Goal: Task Accomplishment & Management: Manage account settings

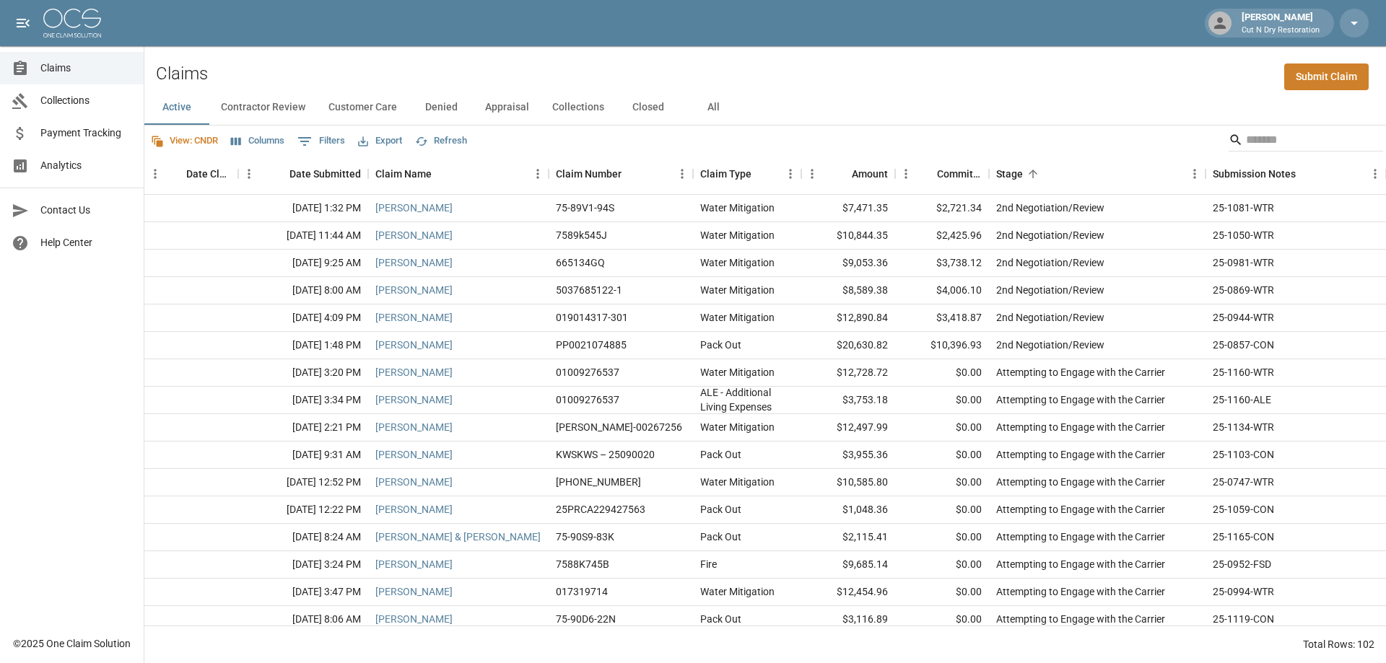
click at [79, 134] on span "Payment Tracking" at bounding box center [86, 133] width 92 height 15
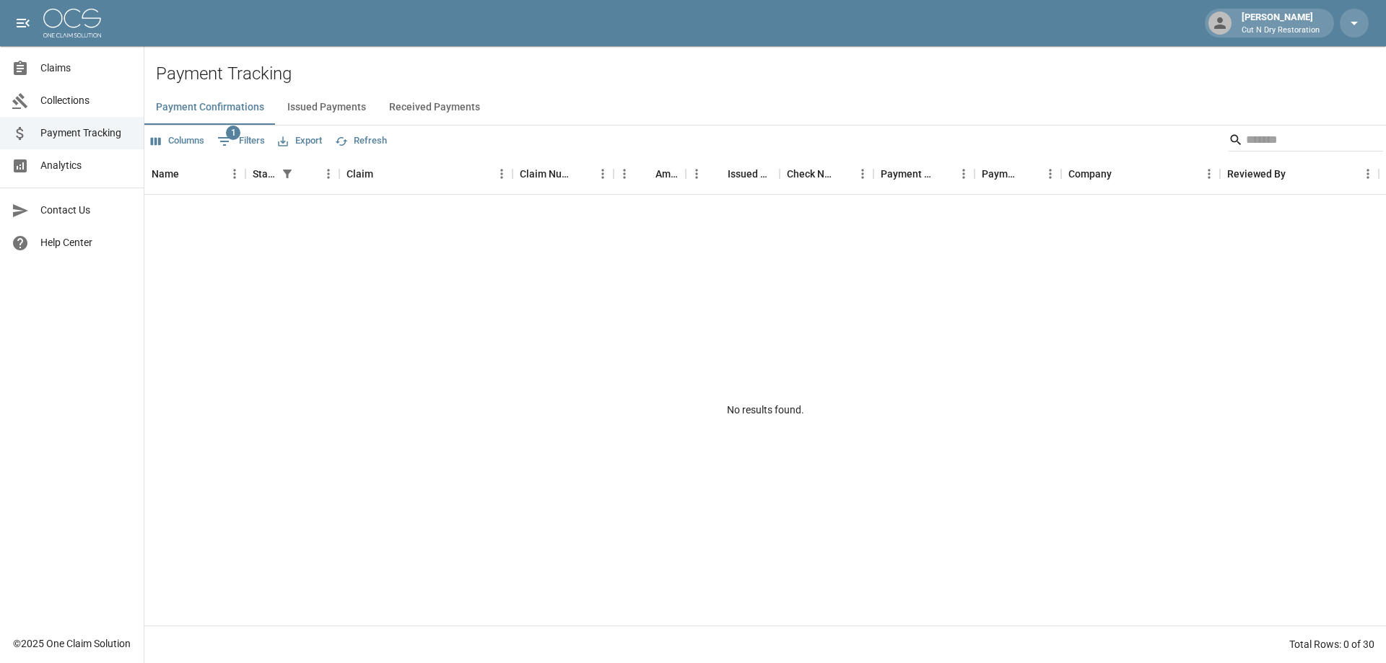
click at [63, 73] on span "Claims" at bounding box center [86, 68] width 92 height 15
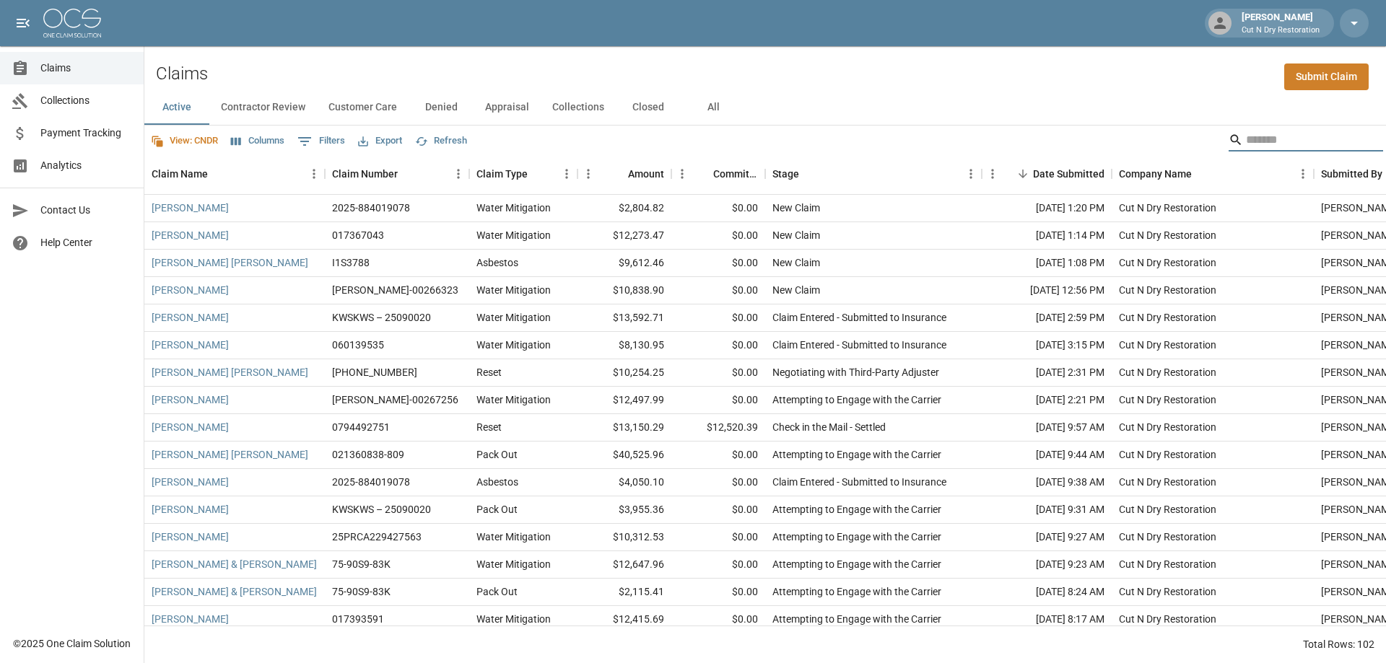
click at [1280, 131] on input "Search" at bounding box center [1303, 139] width 115 height 23
type input "****"
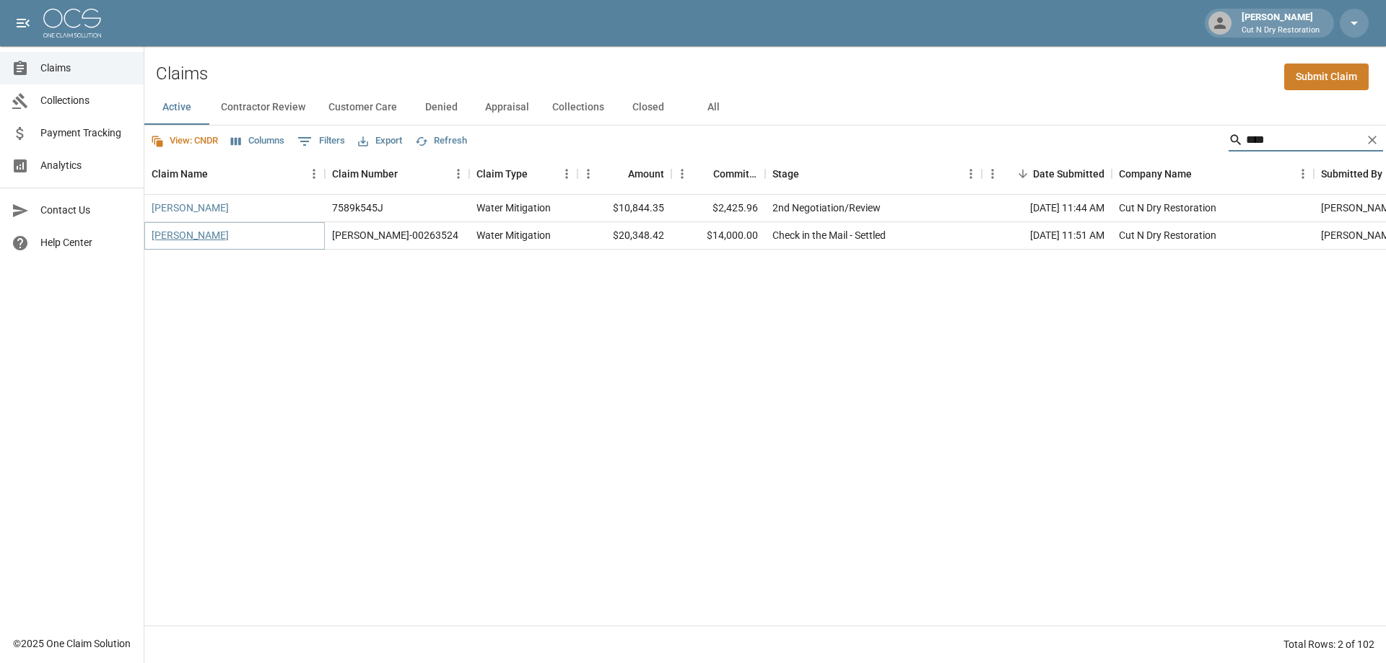
click at [187, 235] on link "Coppotelli, Nick" at bounding box center [190, 235] width 77 height 14
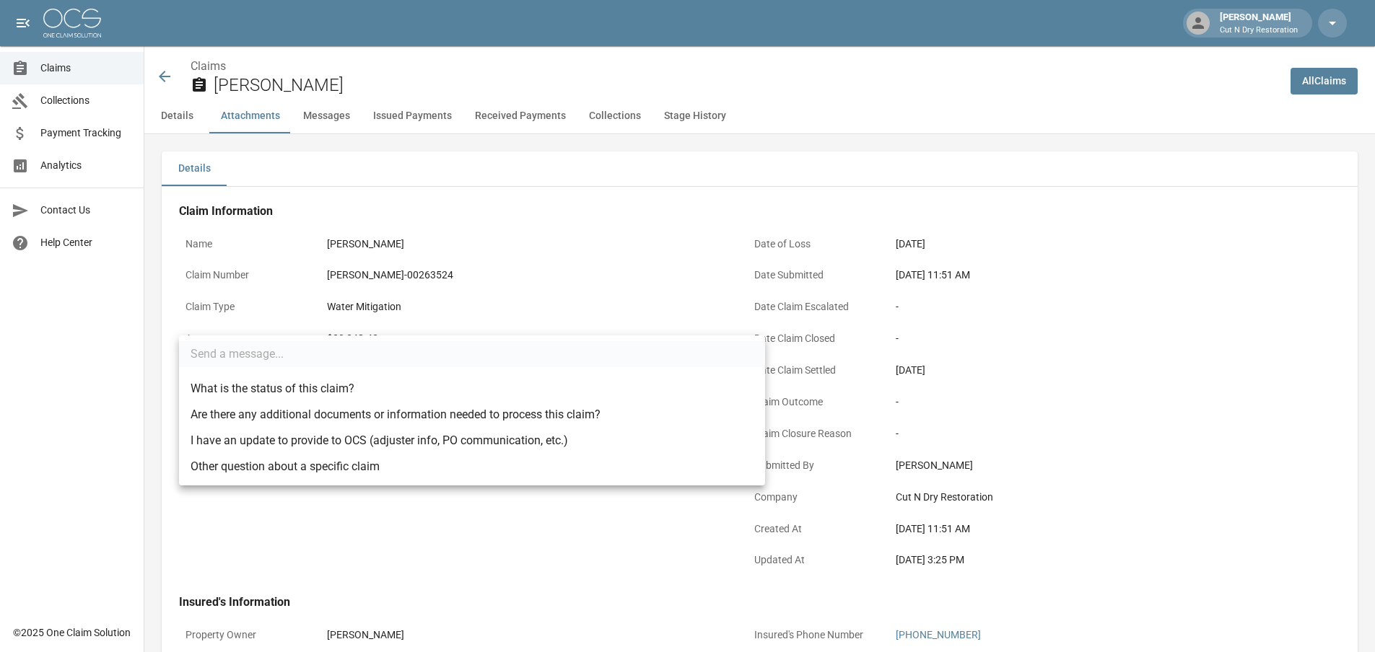
scroll to position [1083, 0]
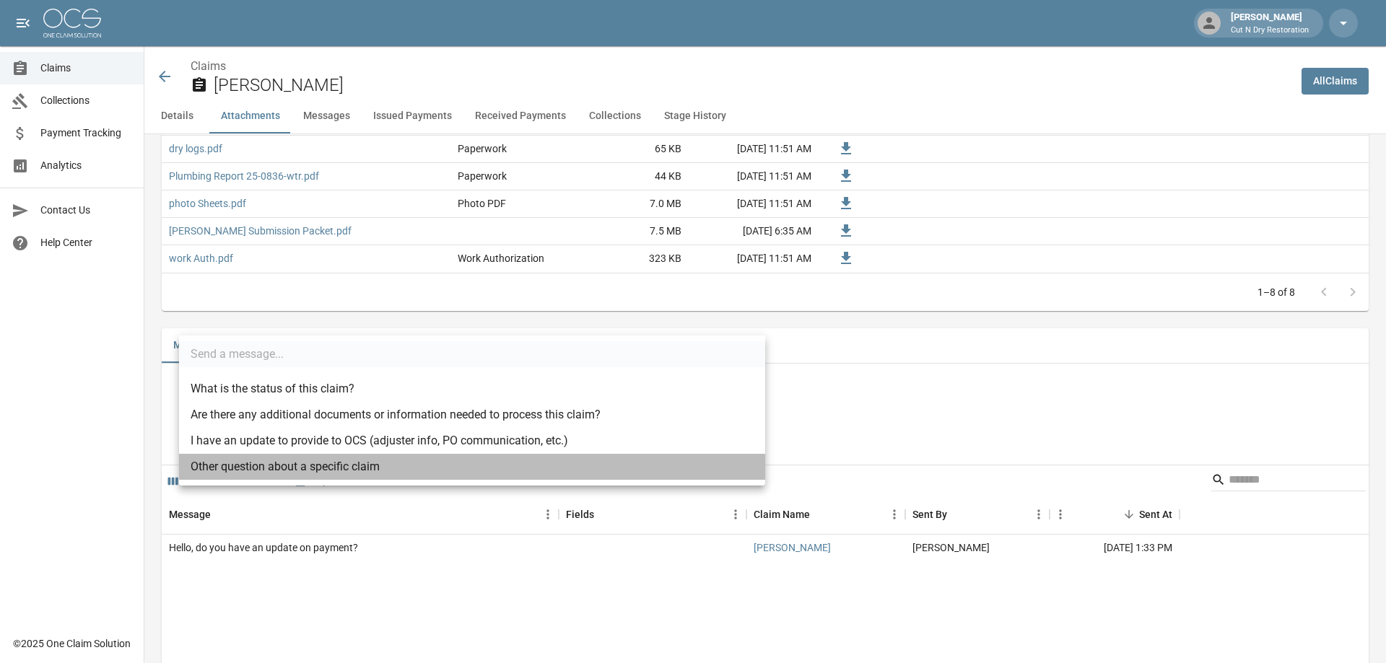
click at [295, 468] on li "Other question about a specific claim" at bounding box center [472, 467] width 586 height 26
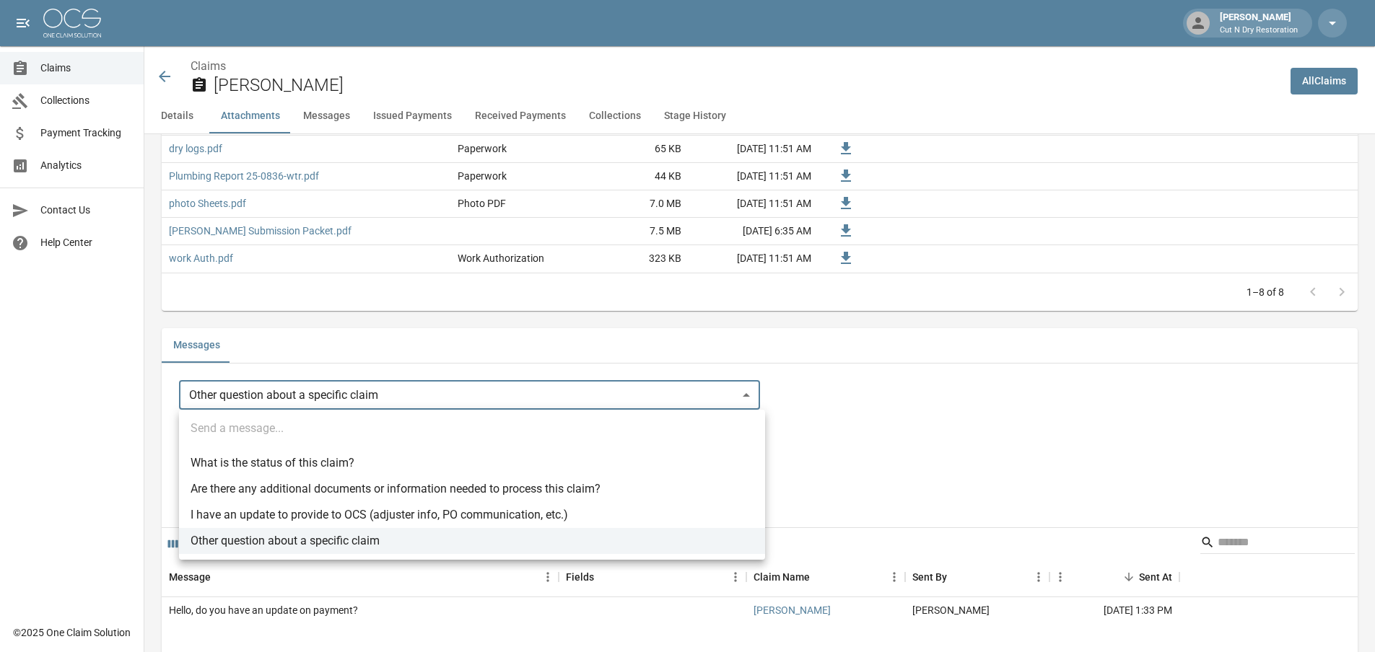
click at [312, 397] on body "Amber Marquez Cut N Dry Restoration Claims Collections Payment Tracking Analyti…" at bounding box center [687, 543] width 1375 height 3252
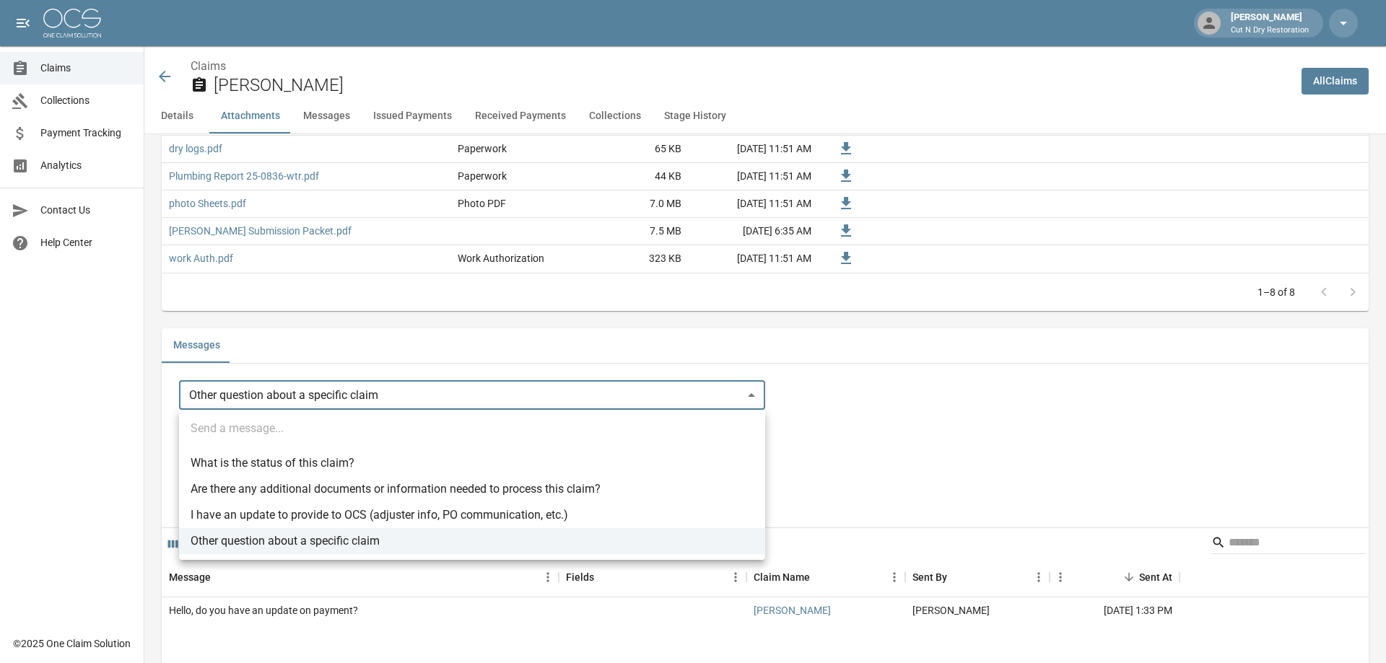
click at [295, 515] on li "I have an update to provide to OCS (adjuster info, PO communication, etc.)" at bounding box center [472, 515] width 586 height 26
type input "**********"
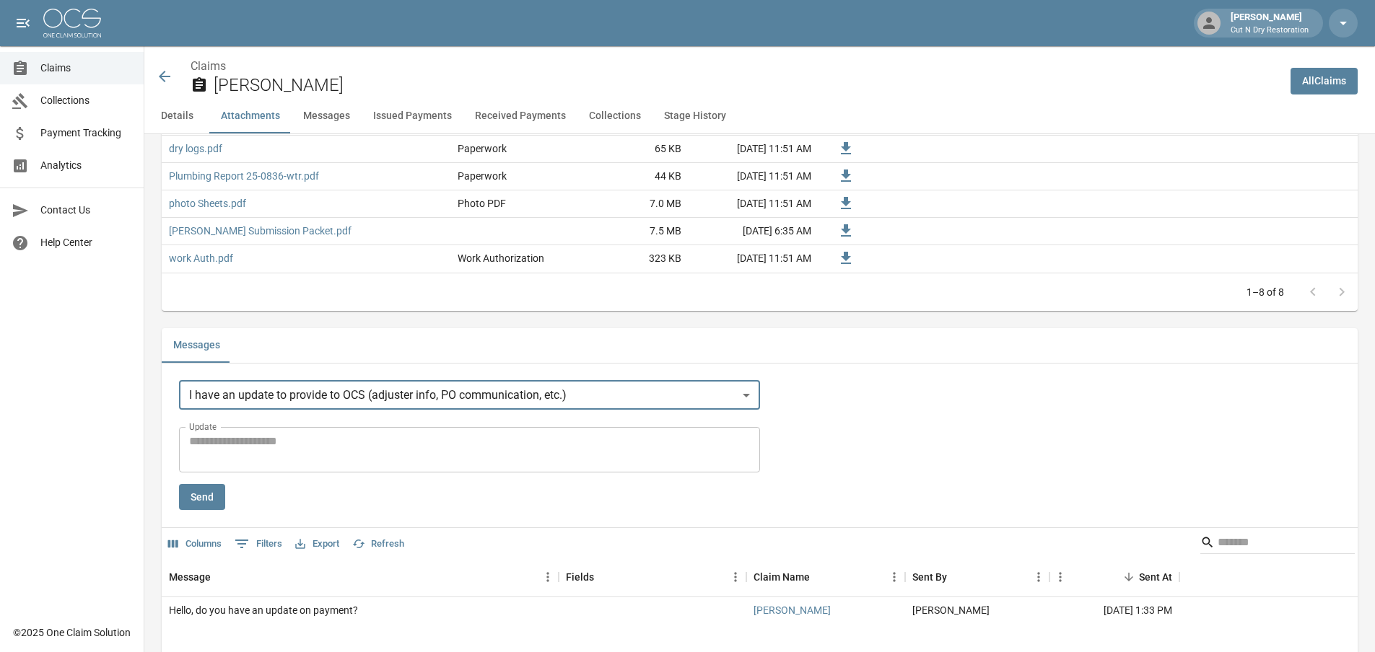
click at [274, 448] on textarea "Update" at bounding box center [469, 449] width 561 height 33
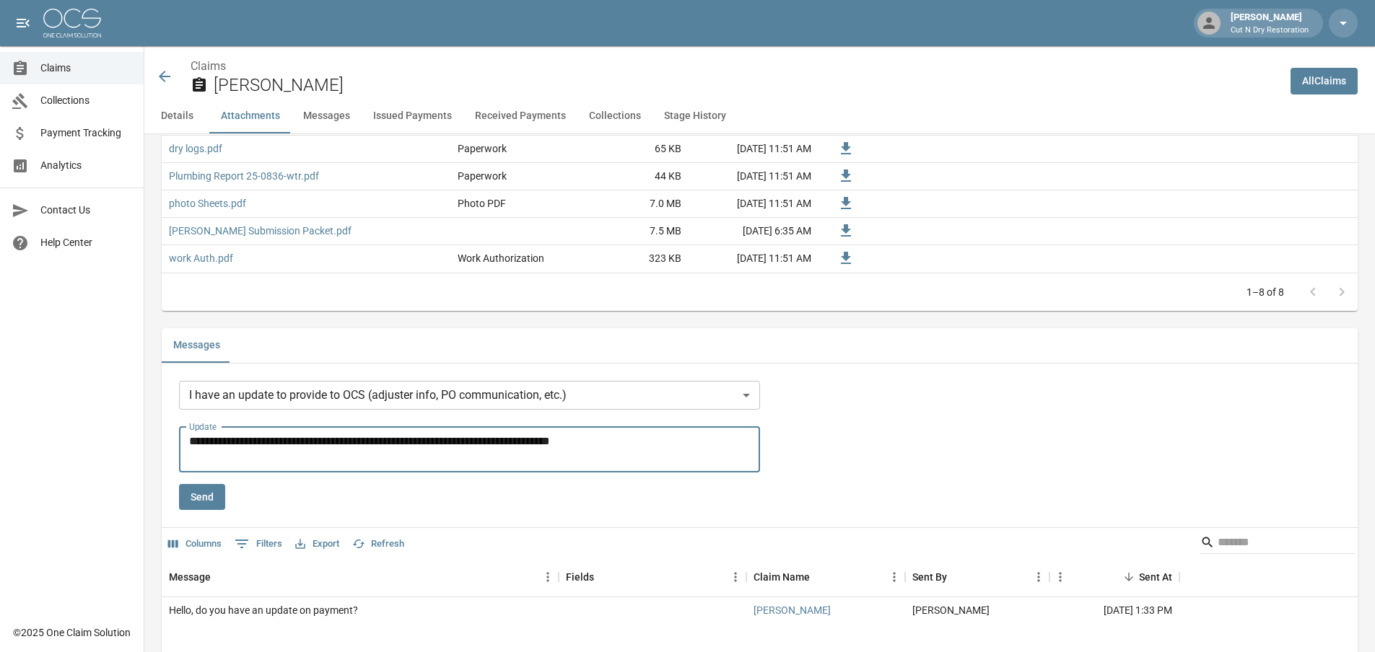
type textarea "**********"
click at [205, 506] on button "Send" at bounding box center [202, 497] width 46 height 27
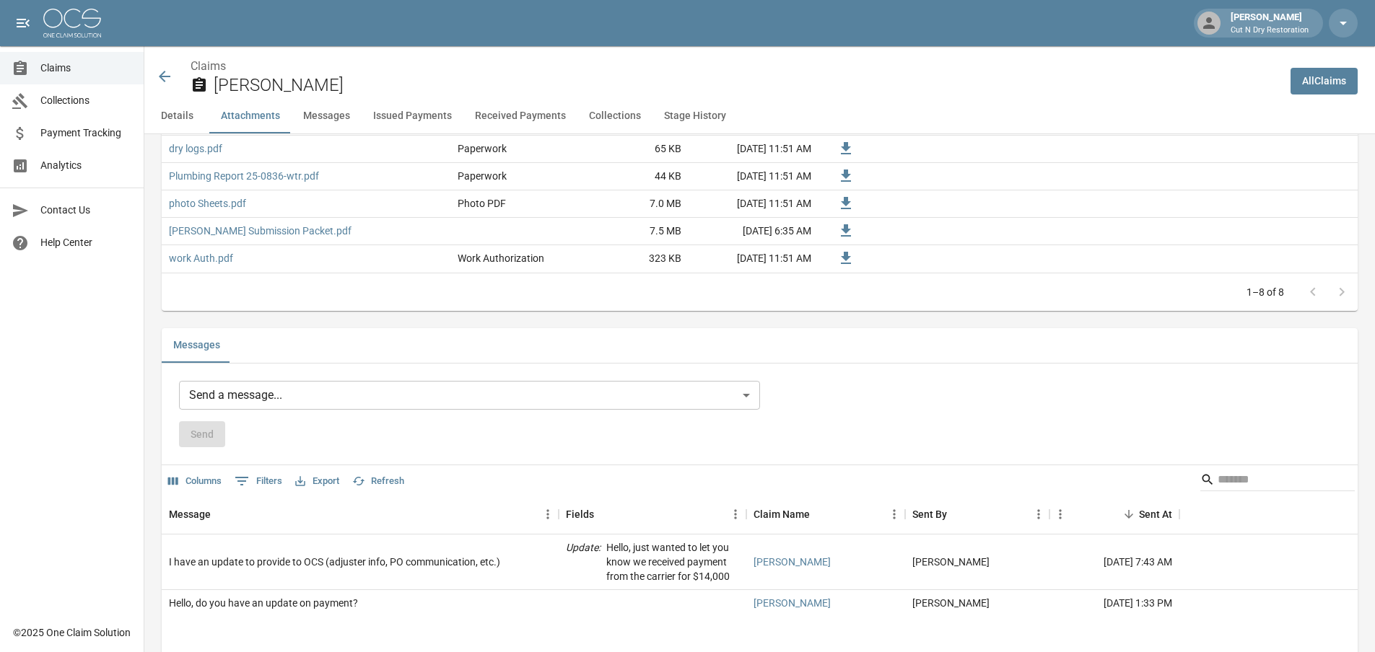
click at [168, 70] on icon at bounding box center [164, 76] width 17 height 17
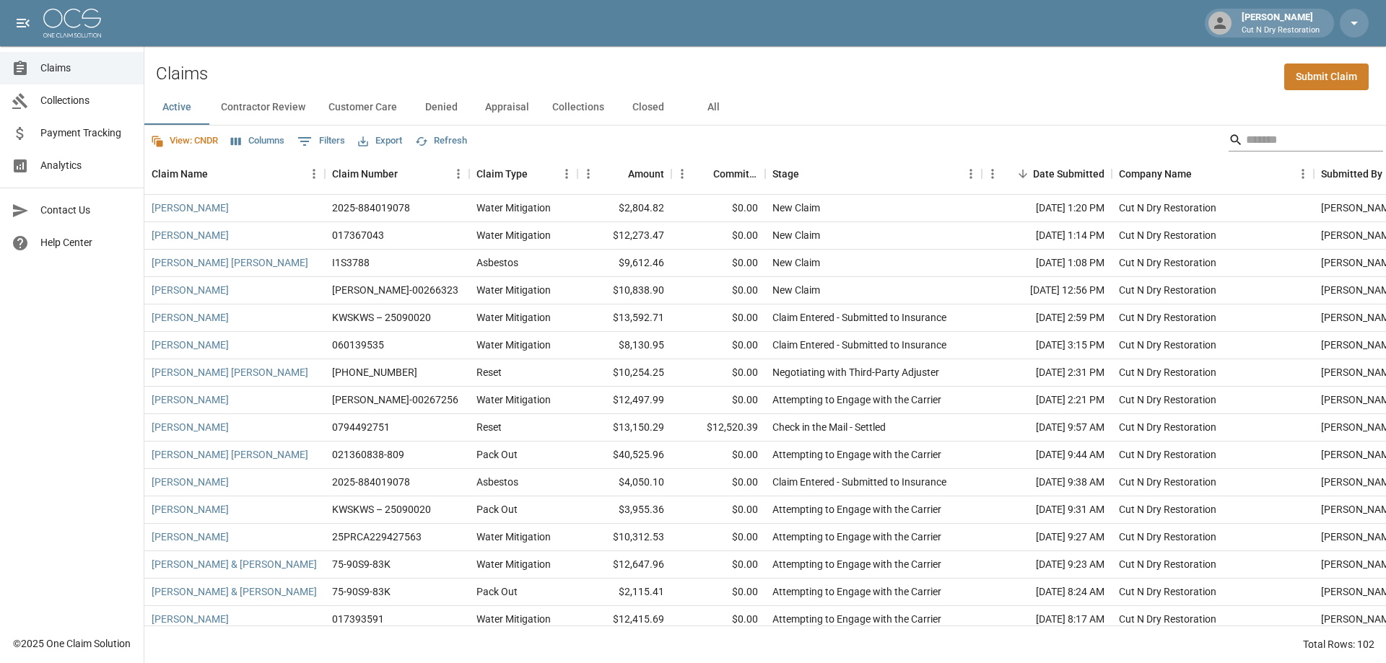
click at [1264, 132] on input "Search" at bounding box center [1303, 139] width 115 height 23
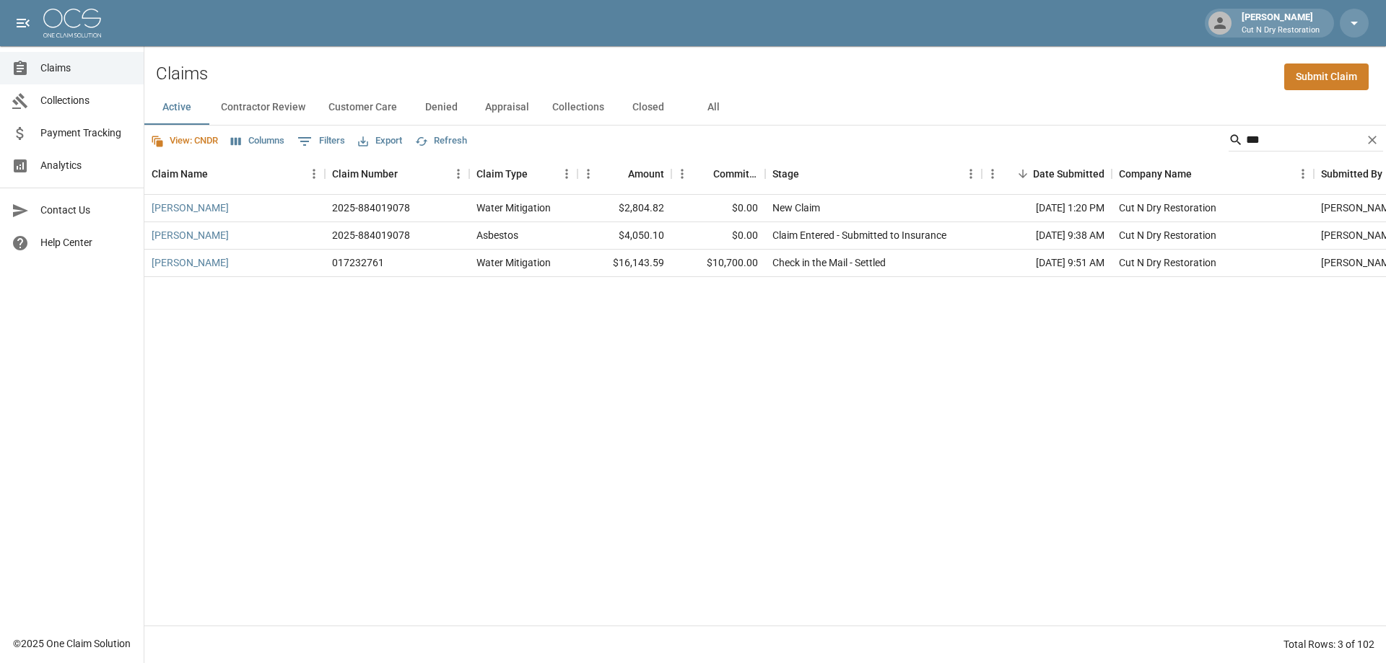
click at [624, 336] on div "Griego Kevin 2025-884019078 Water Mitigation $2,804.82 $0.00 New Claim Oct 8, 2…" at bounding box center [819, 410] width 1350 height 431
drag, startPoint x: 1256, startPoint y: 139, endPoint x: 1170, endPoint y: 141, distance: 86.6
click at [1170, 141] on div "View: CNDR Columns 0 Filters Export Refresh ***" at bounding box center [764, 140] width 1241 height 29
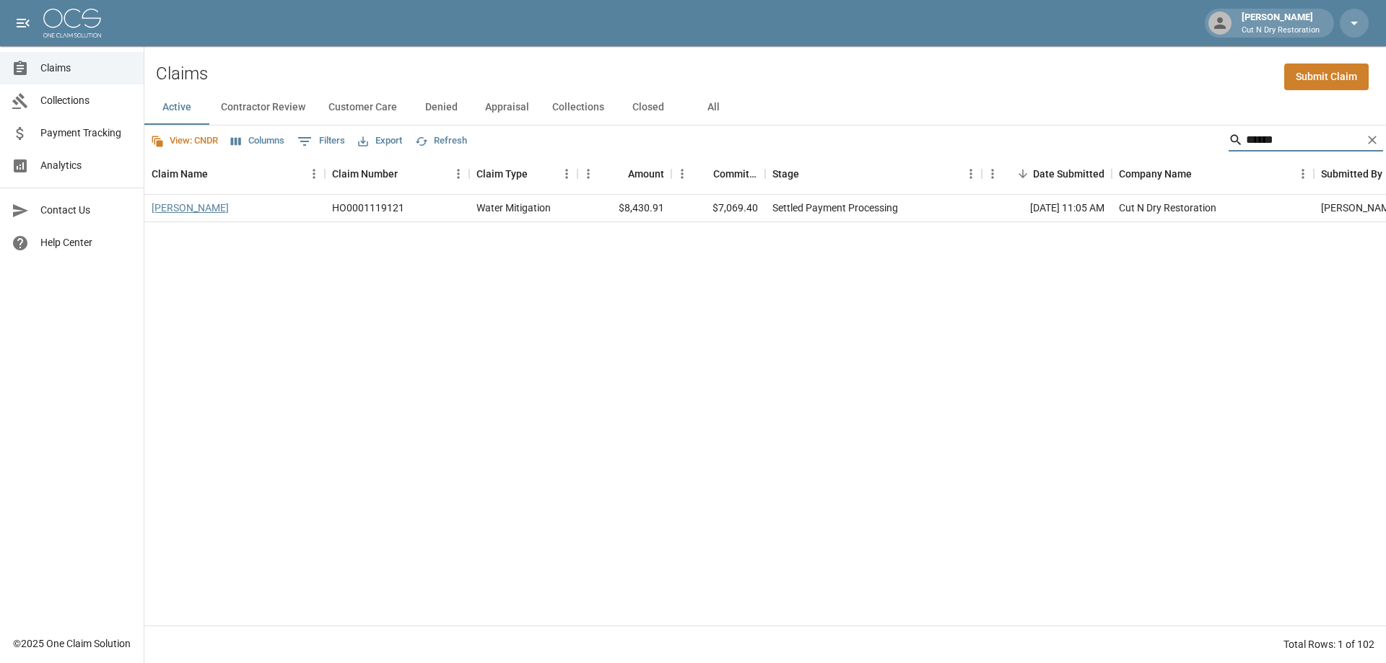
type input "******"
click at [178, 210] on link "Casteneda Javier" at bounding box center [190, 208] width 77 height 14
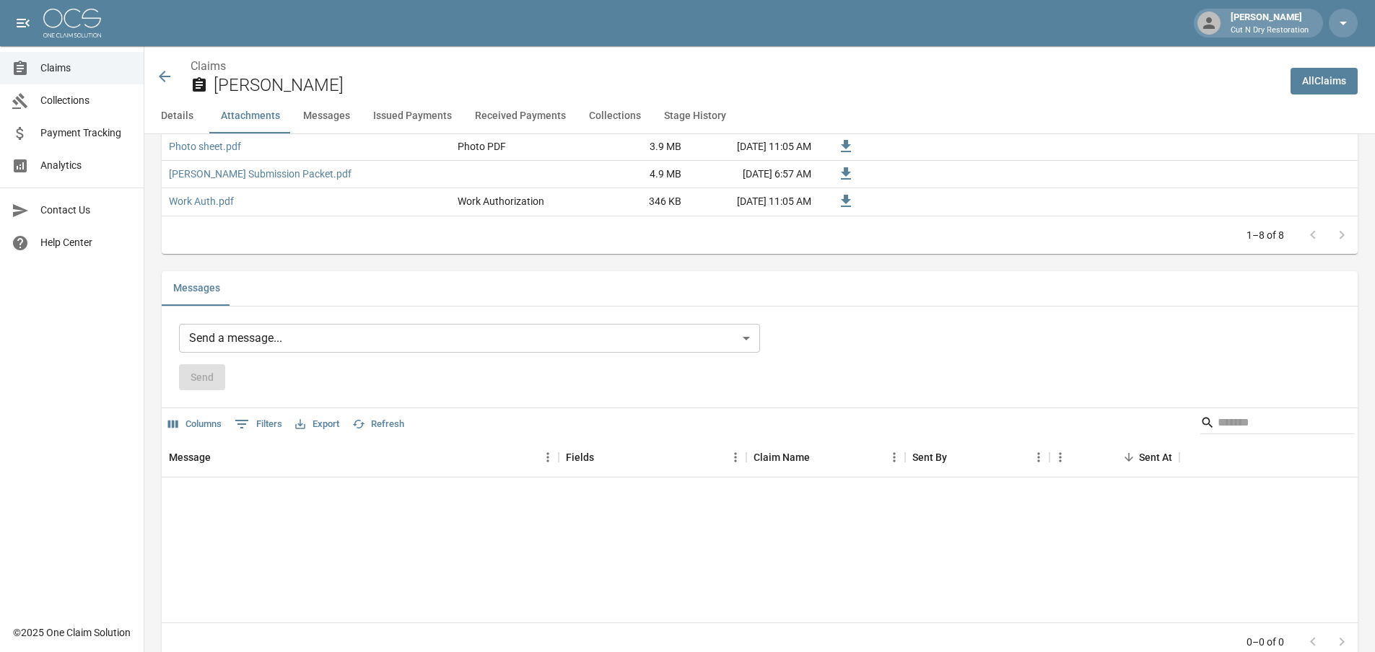
scroll to position [1227, 0]
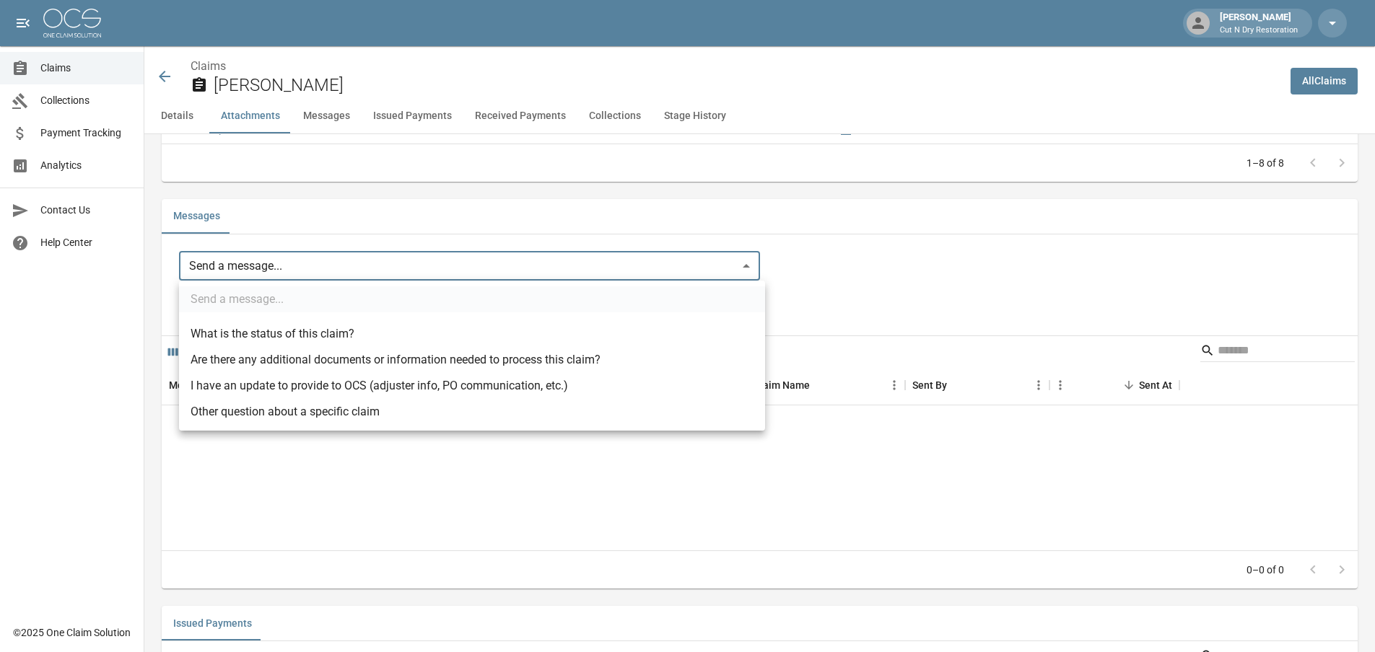
click at [353, 274] on body "Amber Marquez Cut N Dry Restoration Claims Collections Payment Tracking Analyti…" at bounding box center [687, 324] width 1375 height 3103
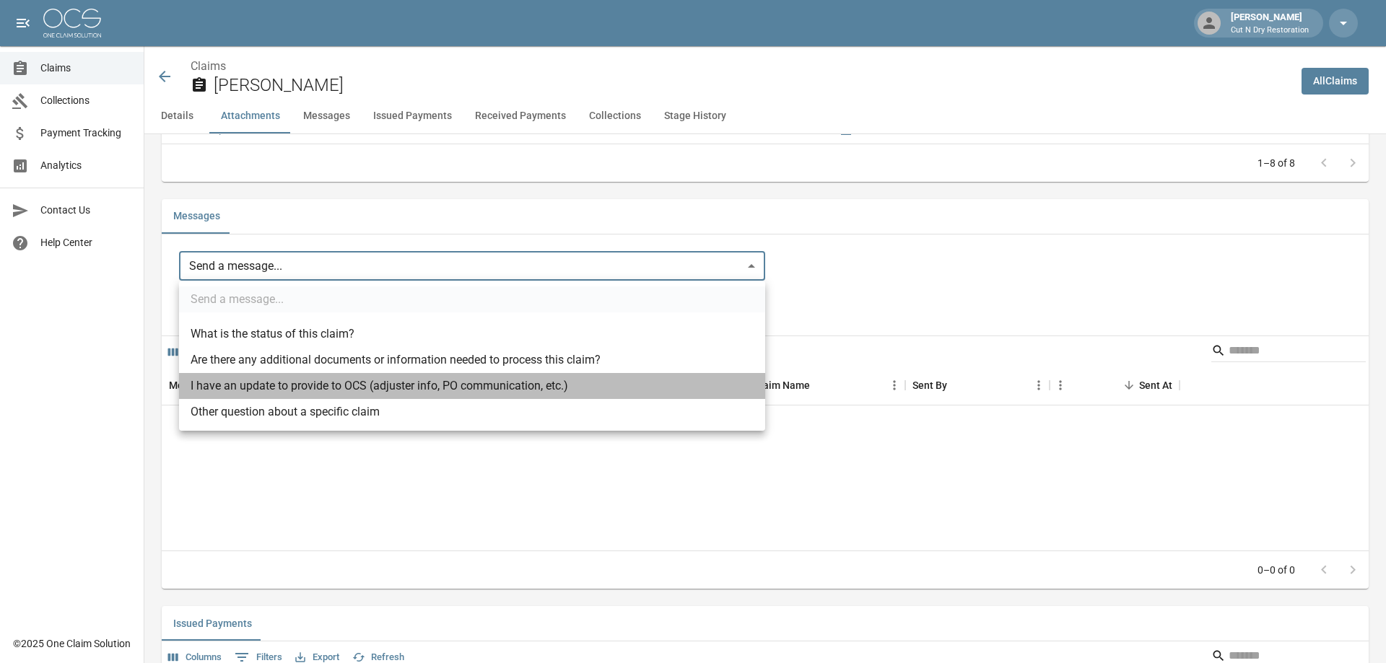
click at [310, 387] on li "I have an update to provide to OCS (adjuster info, PO communication, etc.)" at bounding box center [472, 386] width 586 height 26
type input "**********"
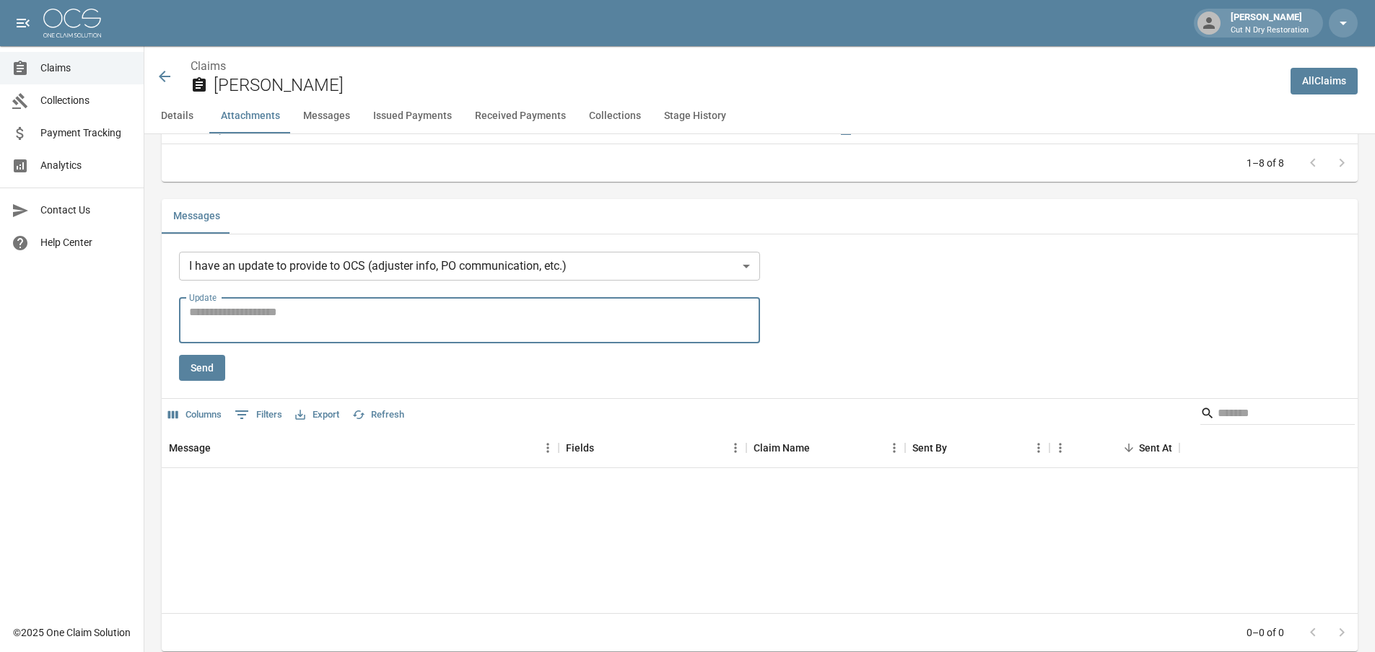
click at [570, 327] on textarea "Update" at bounding box center [469, 320] width 561 height 33
type textarea "*"
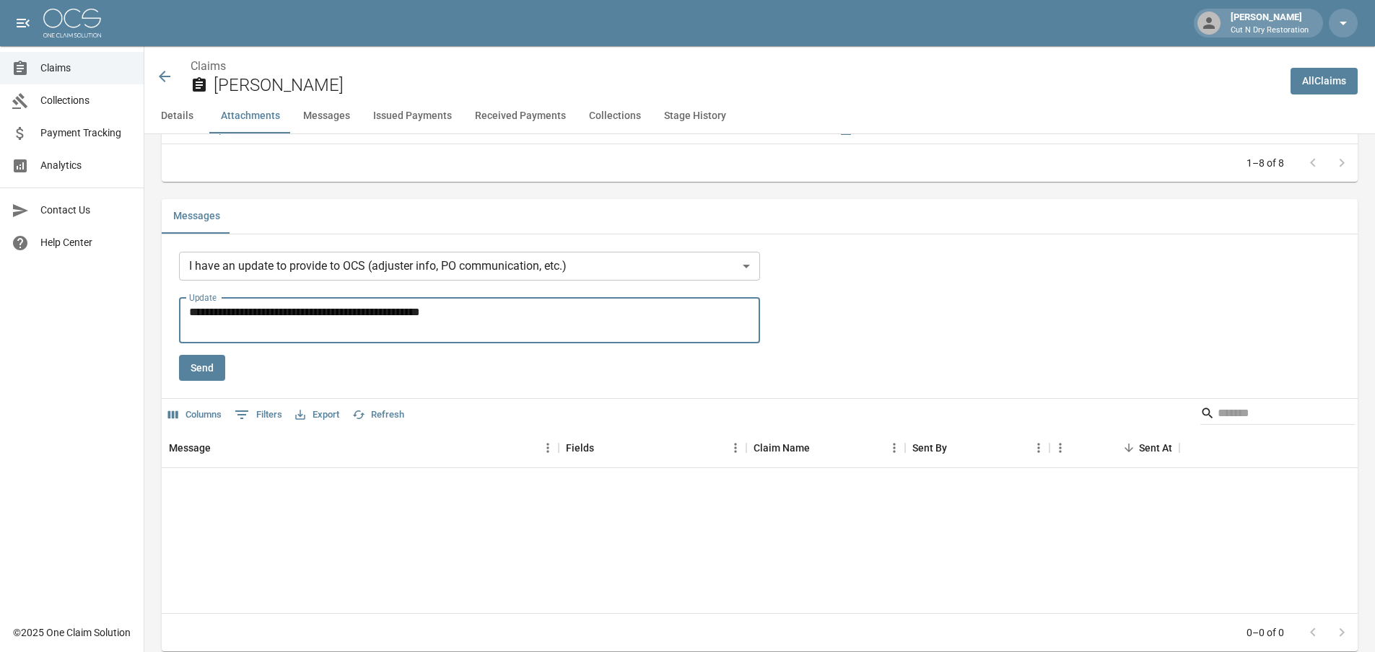
type textarea "**********"
click at [294, 379] on div "Send" at bounding box center [469, 368] width 581 height 27
click at [216, 367] on button "Send" at bounding box center [202, 368] width 46 height 27
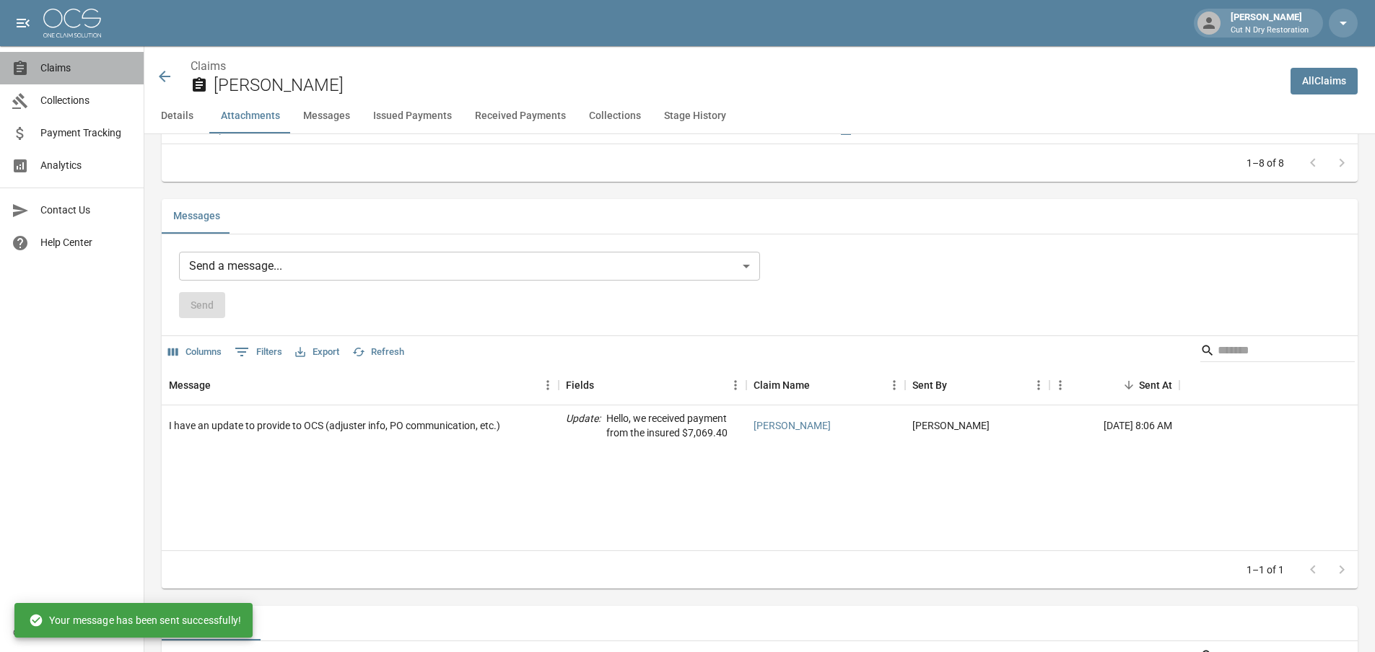
click at [108, 71] on span "Claims" at bounding box center [86, 68] width 92 height 15
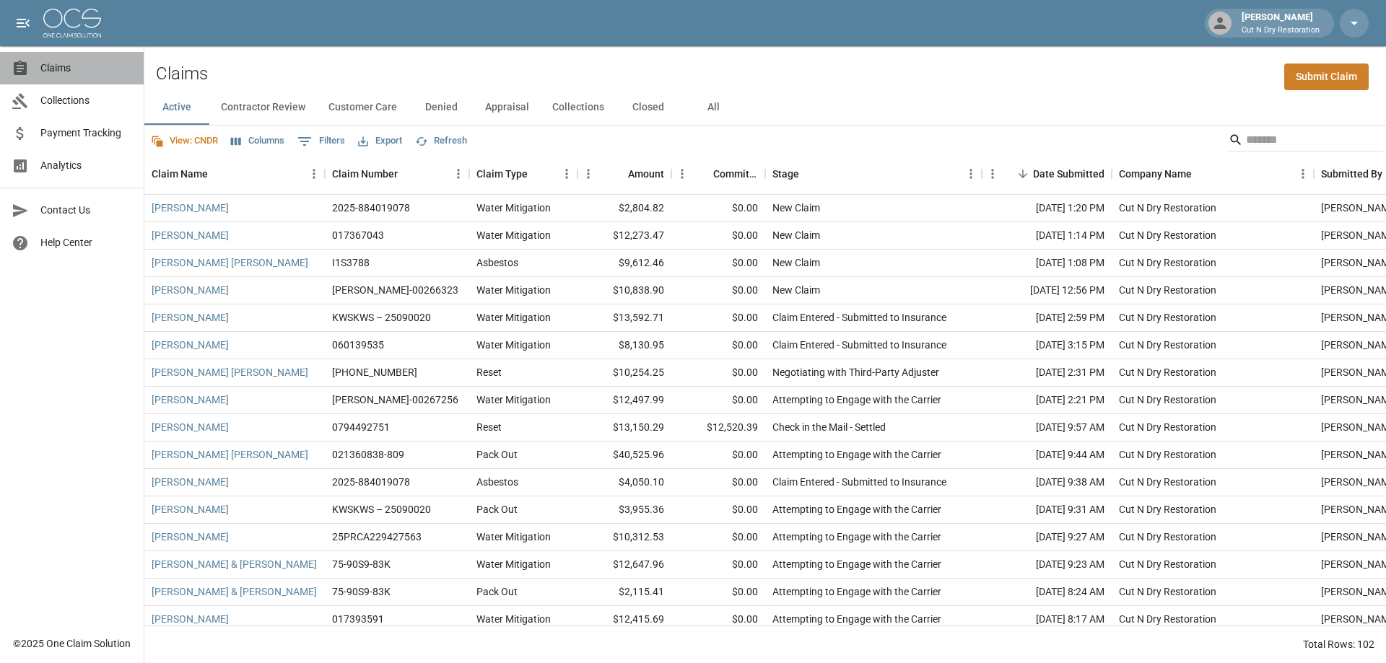
click at [67, 69] on span "Claims" at bounding box center [86, 68] width 92 height 15
click at [847, 81] on div "Claims Submit Claim" at bounding box center [764, 68] width 1241 height 44
click at [709, 106] on button "All" at bounding box center [713, 107] width 65 height 35
click at [1299, 134] on input "Search" at bounding box center [1303, 139] width 115 height 23
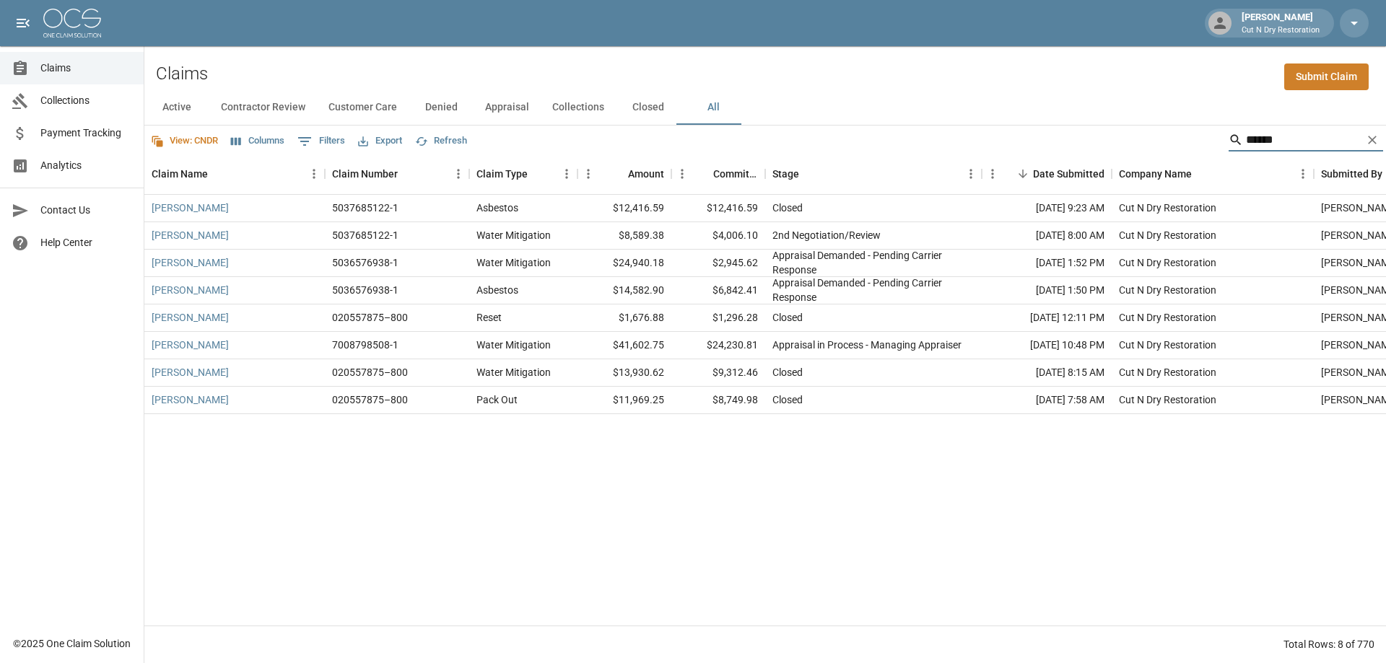
drag, startPoint x: 1300, startPoint y: 141, endPoint x: 1170, endPoint y: 150, distance: 130.2
click at [1170, 150] on div "View: CNDR Columns 0 Filters Export Refresh ******" at bounding box center [764, 140] width 1241 height 29
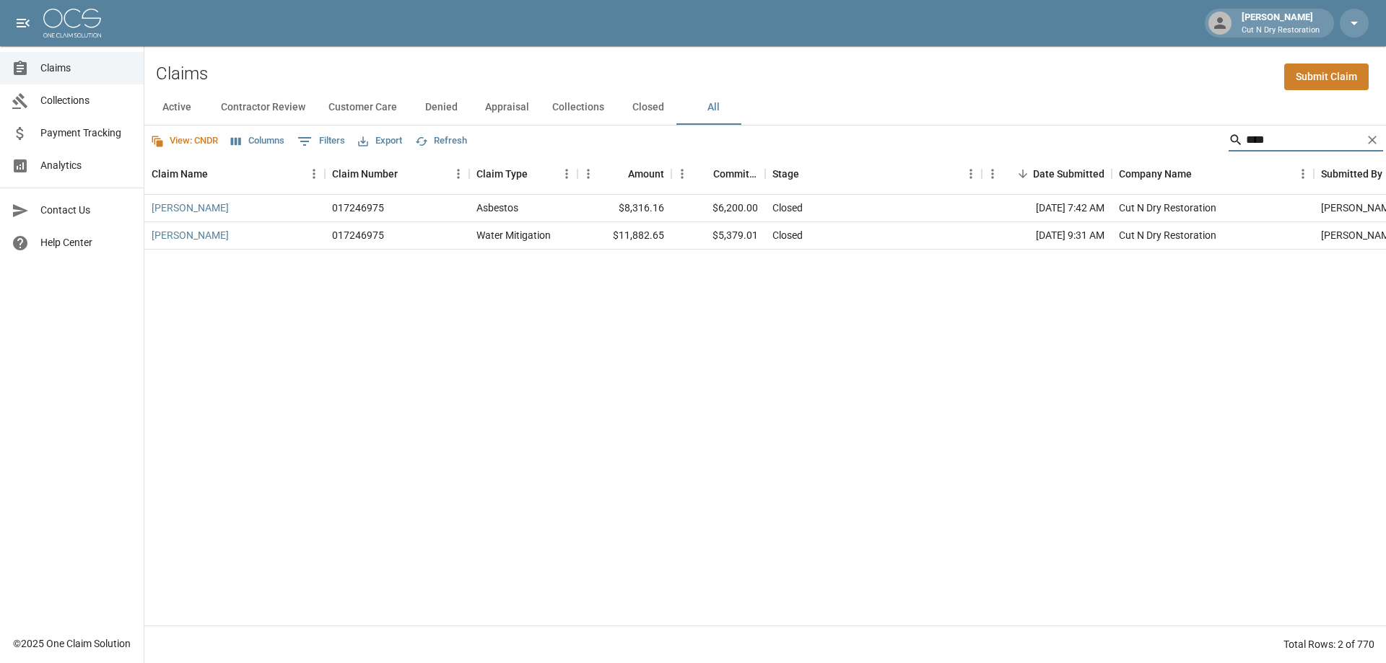
type input "****"
click at [71, 61] on span "Claims" at bounding box center [86, 68] width 92 height 15
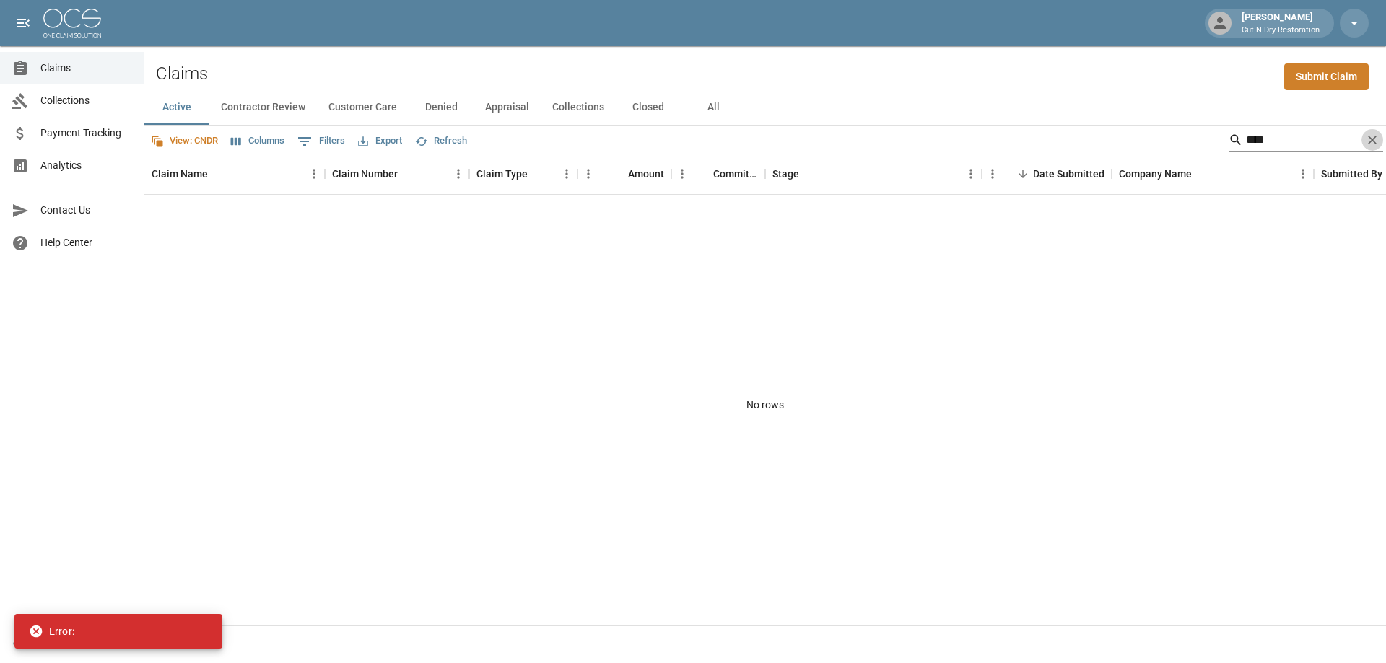
click at [1376, 137] on icon "Clear" at bounding box center [1372, 140] width 14 height 14
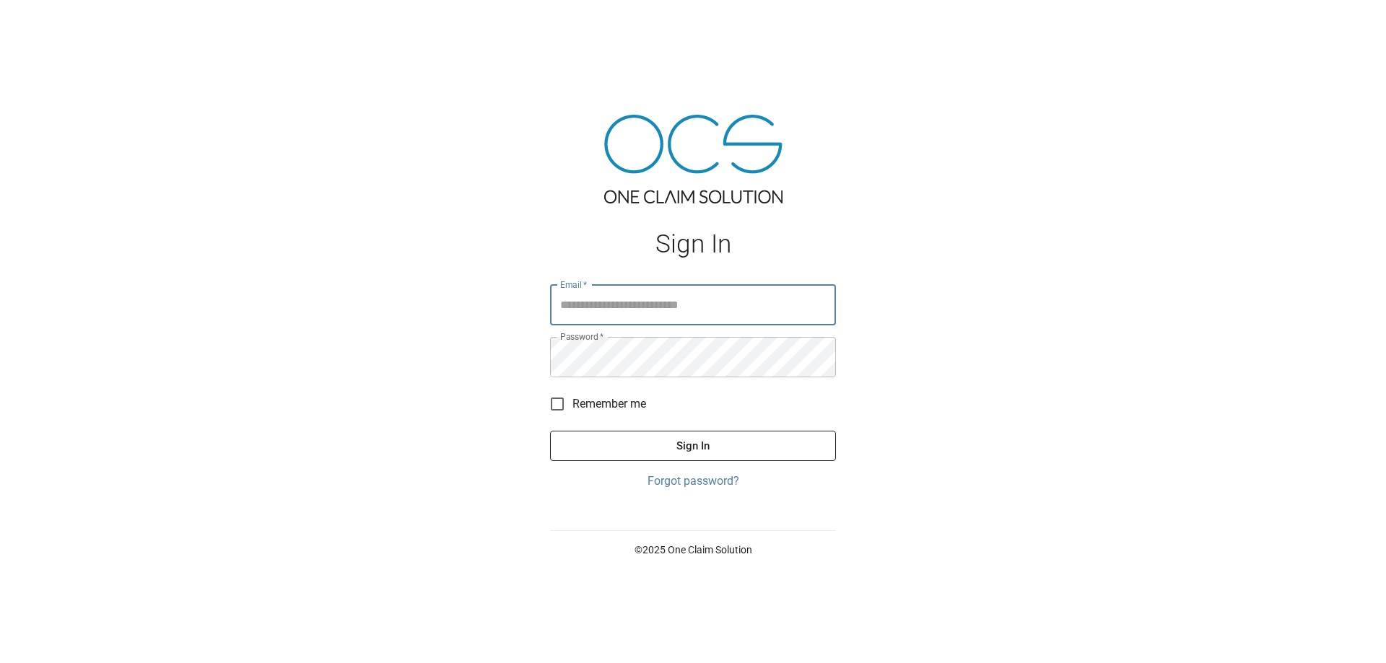
type input "**********"
click at [829, 445] on button "Sign In" at bounding box center [693, 446] width 286 height 30
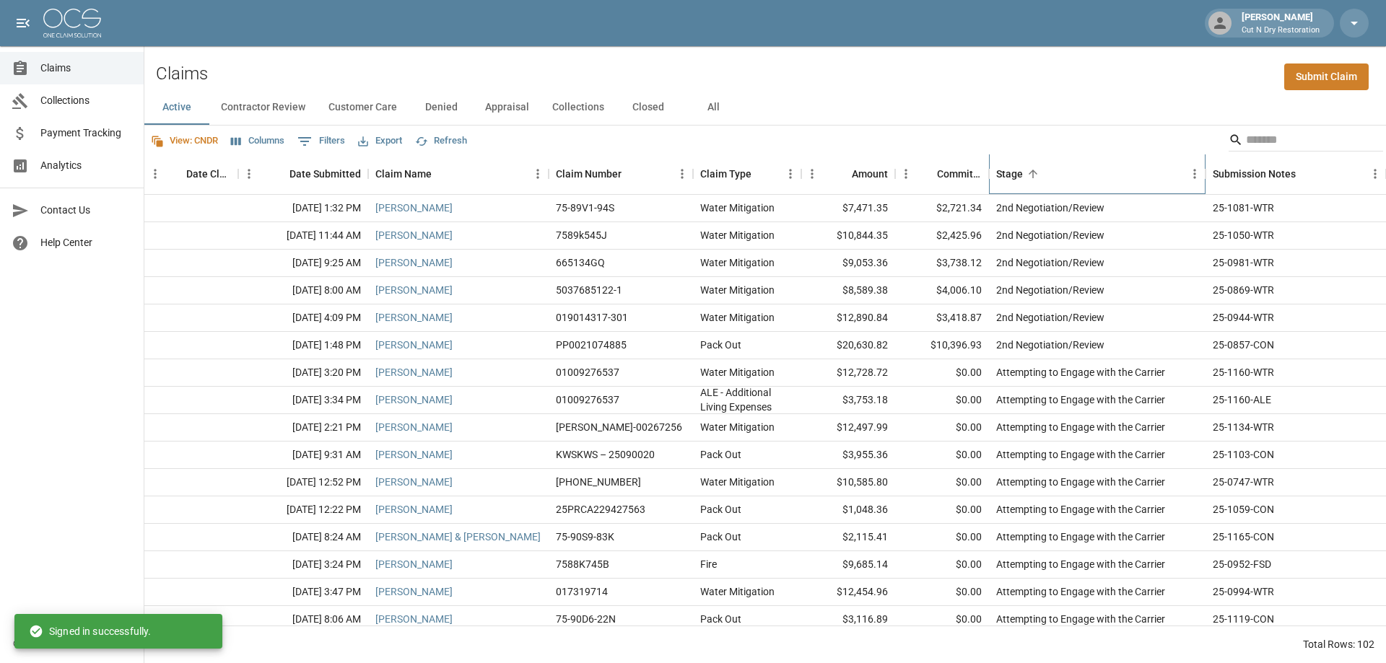
click at [1086, 174] on div "Stage" at bounding box center [1090, 174] width 188 height 40
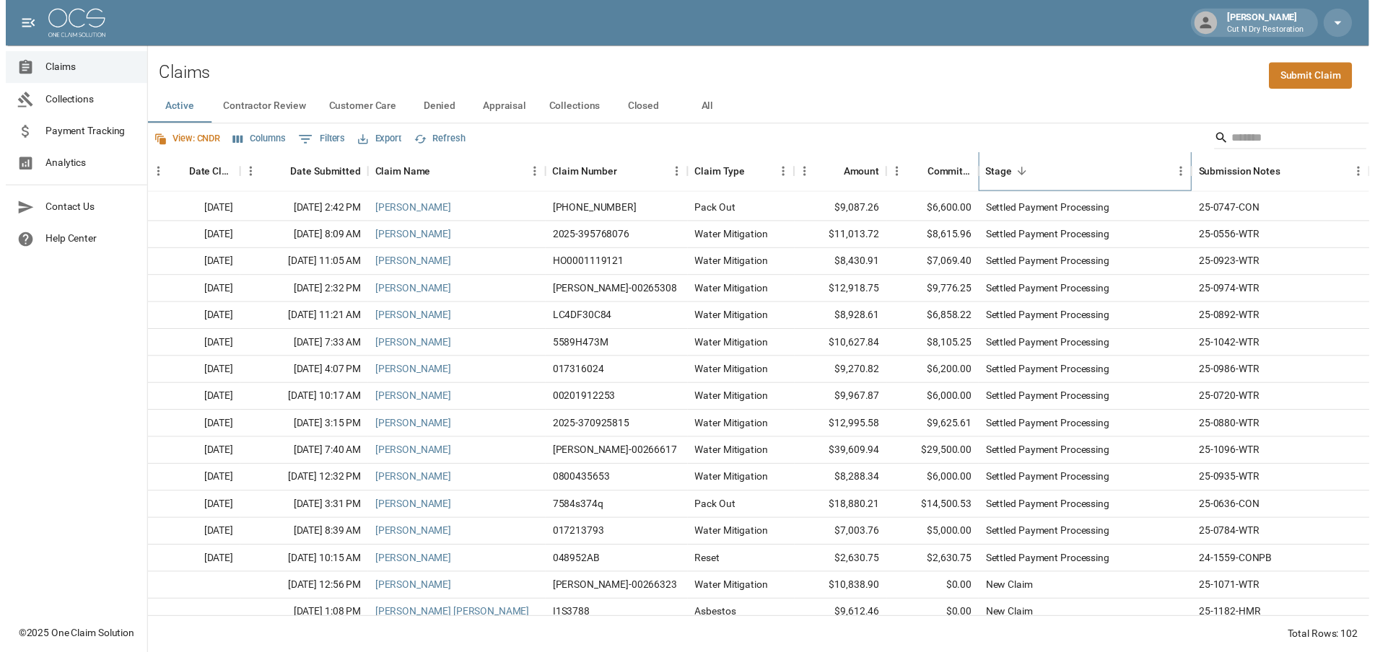
scroll to position [289, 0]
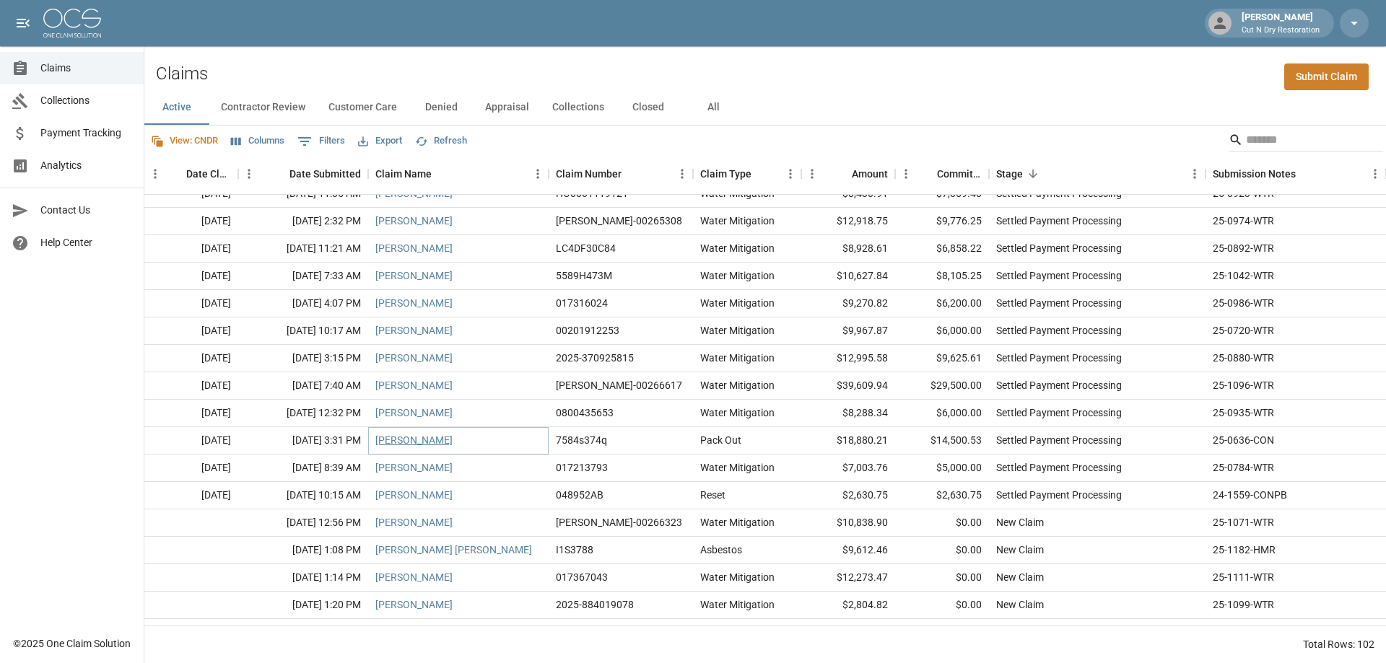
click at [405, 442] on link "Eddie Melendez" at bounding box center [413, 440] width 77 height 14
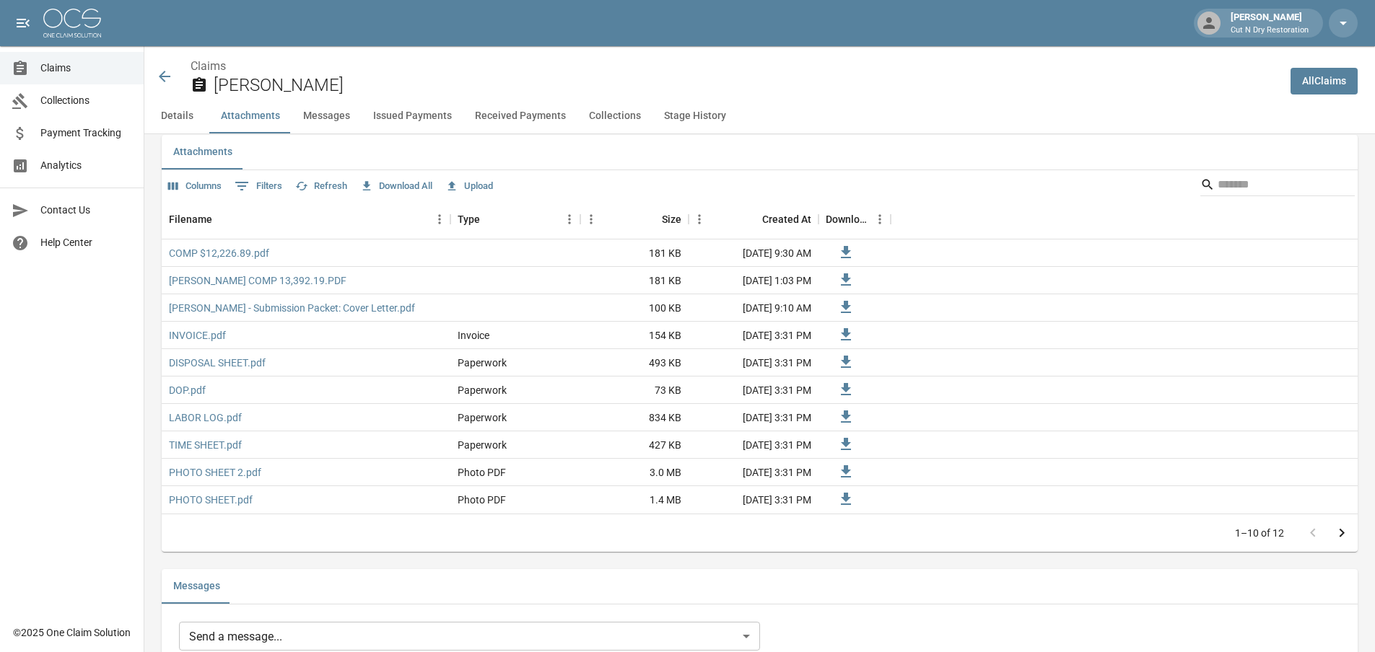
scroll to position [722, 0]
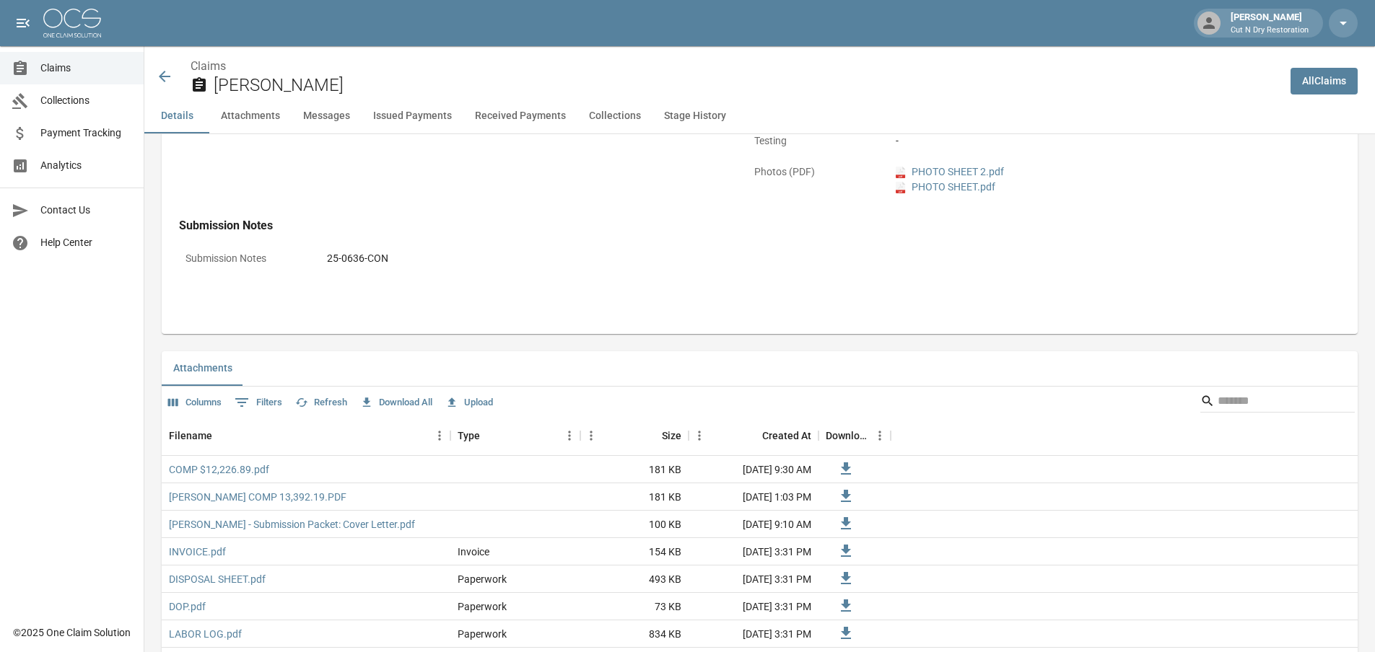
click at [71, 67] on span "Claims" at bounding box center [86, 68] width 92 height 15
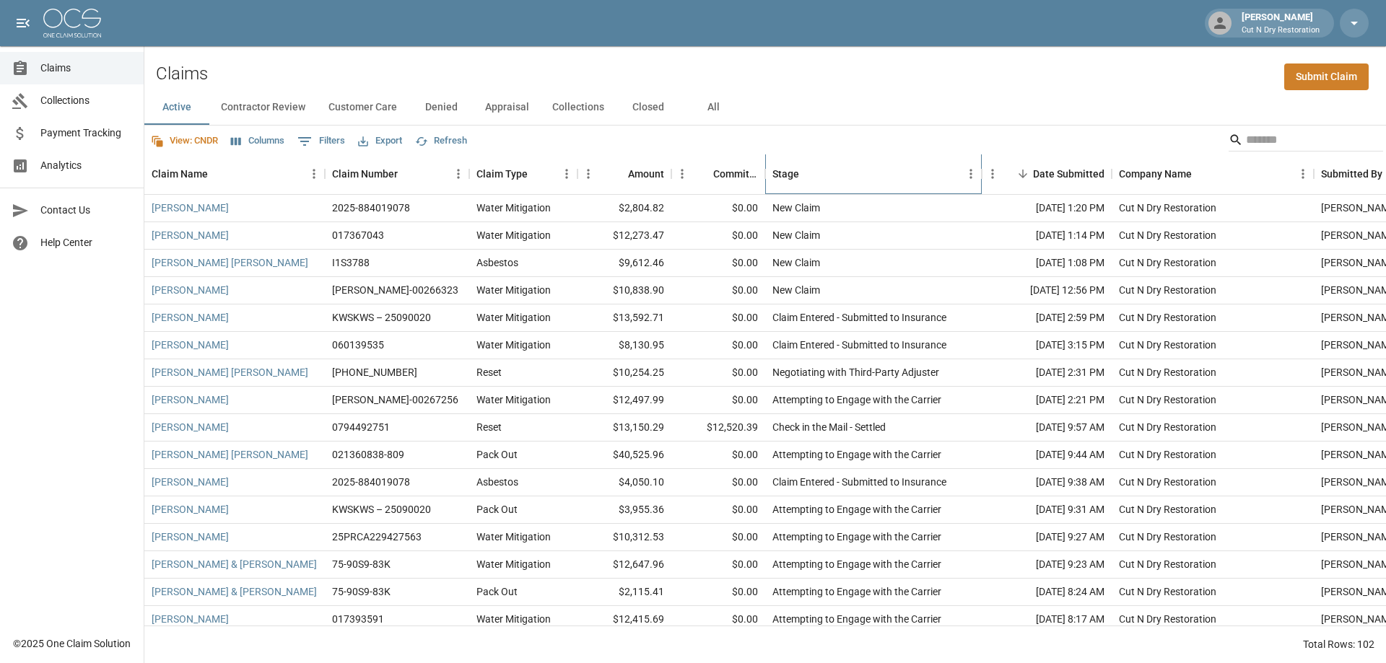
click at [870, 167] on div "Stage" at bounding box center [866, 174] width 188 height 40
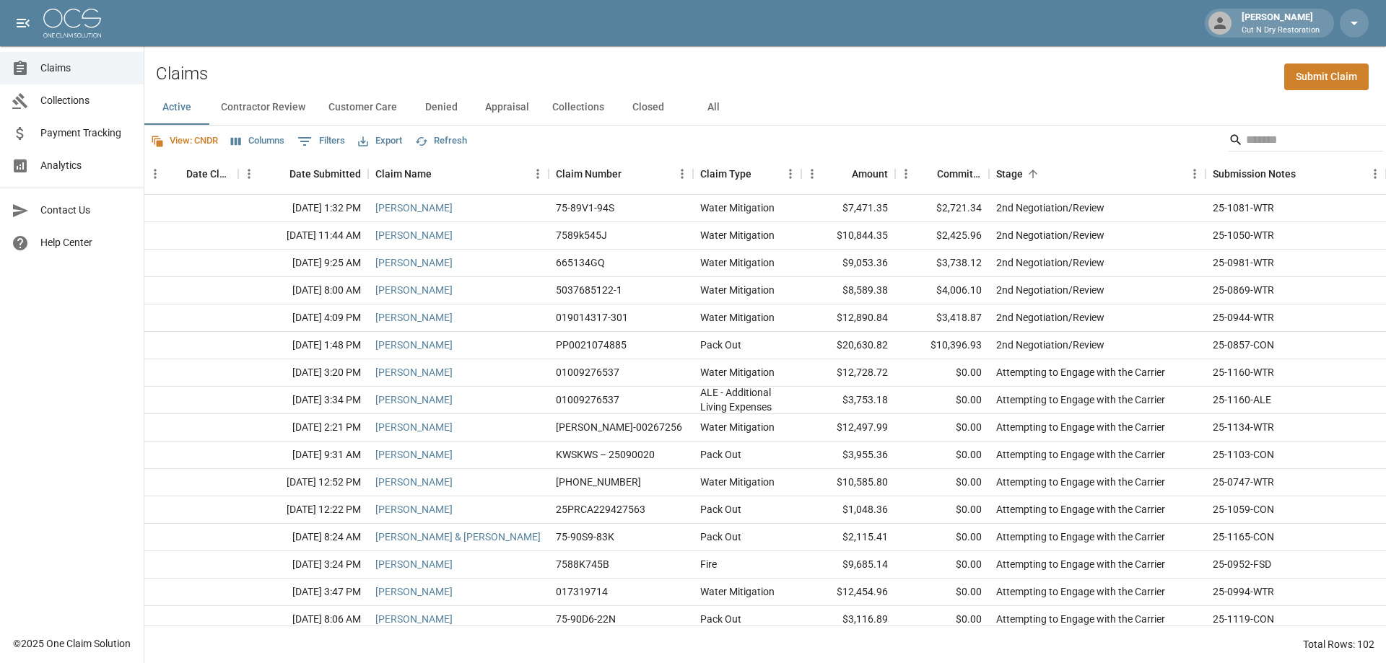
drag, startPoint x: 710, startPoint y: 101, endPoint x: 903, endPoint y: 126, distance: 194.2
click at [709, 101] on button "All" at bounding box center [713, 107] width 65 height 35
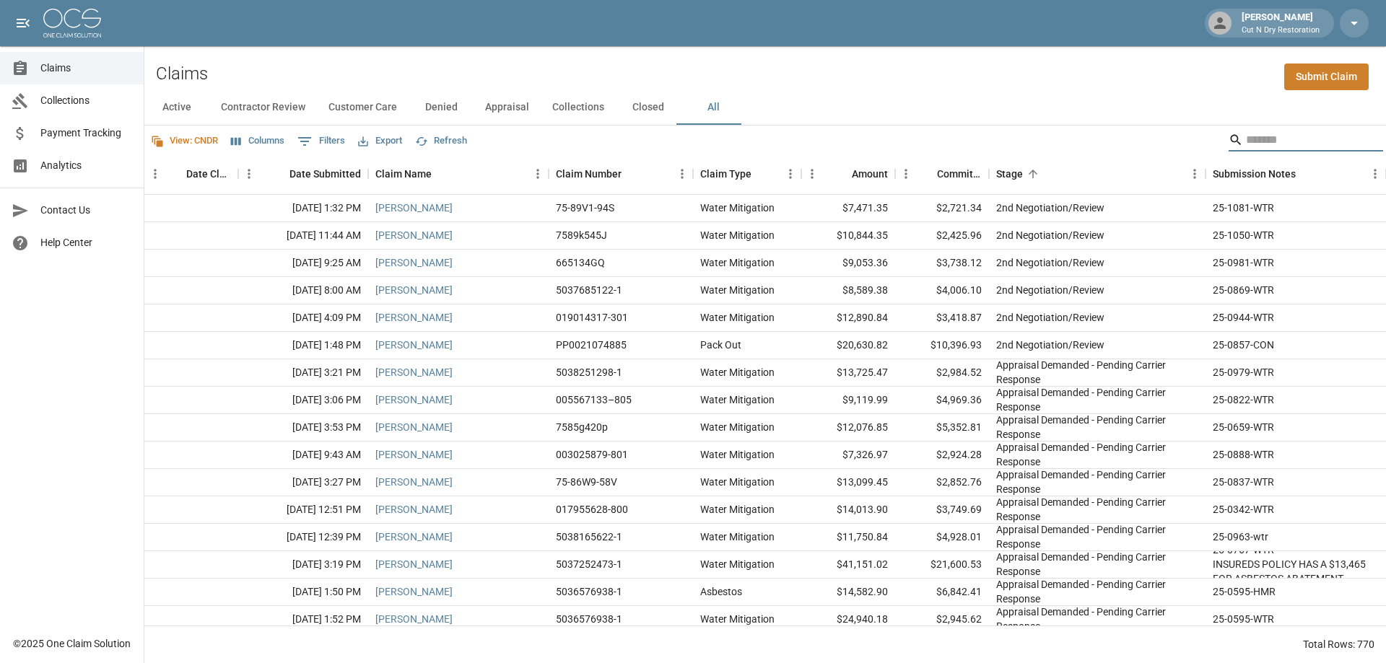
click at [1277, 147] on input "Search" at bounding box center [1303, 139] width 115 height 23
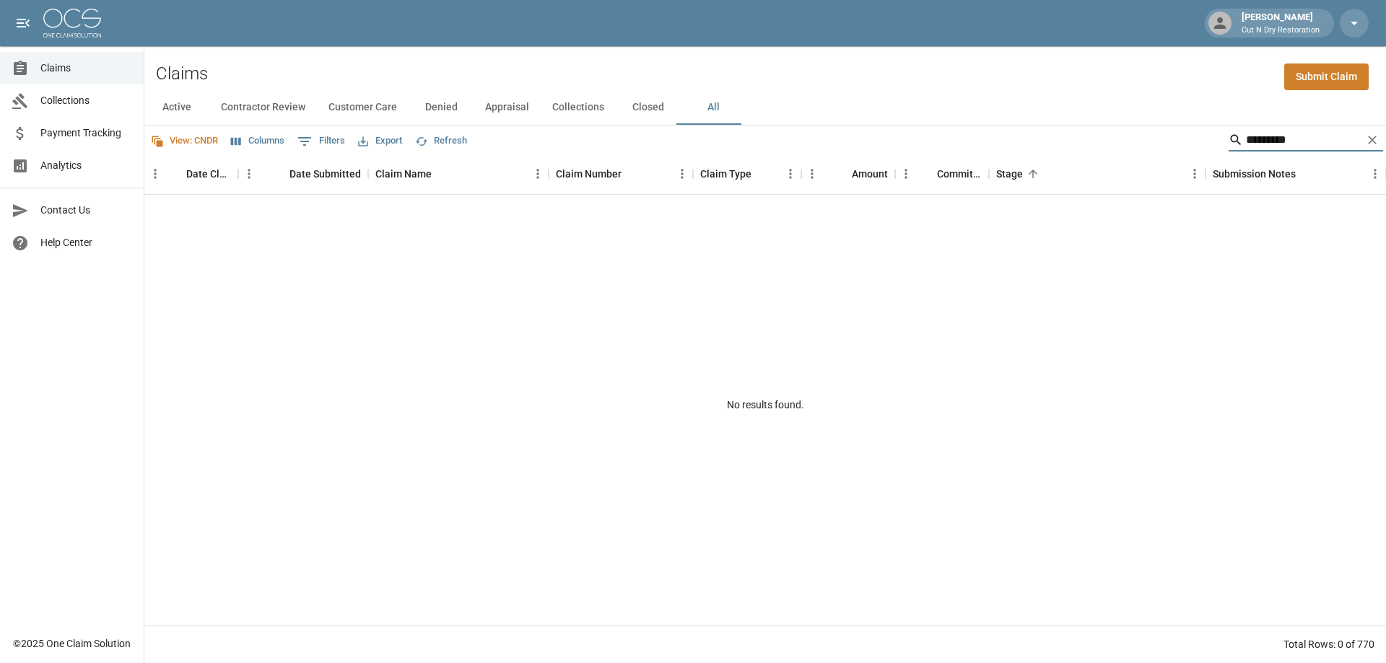
type input "*********"
click at [1201, 228] on div "No results found." at bounding box center [764, 405] width 1241 height 420
click at [722, 102] on button "All" at bounding box center [713, 107] width 65 height 35
click at [176, 100] on button "Active" at bounding box center [176, 107] width 65 height 35
click at [245, 110] on button "Contractor Review" at bounding box center [263, 107] width 108 height 35
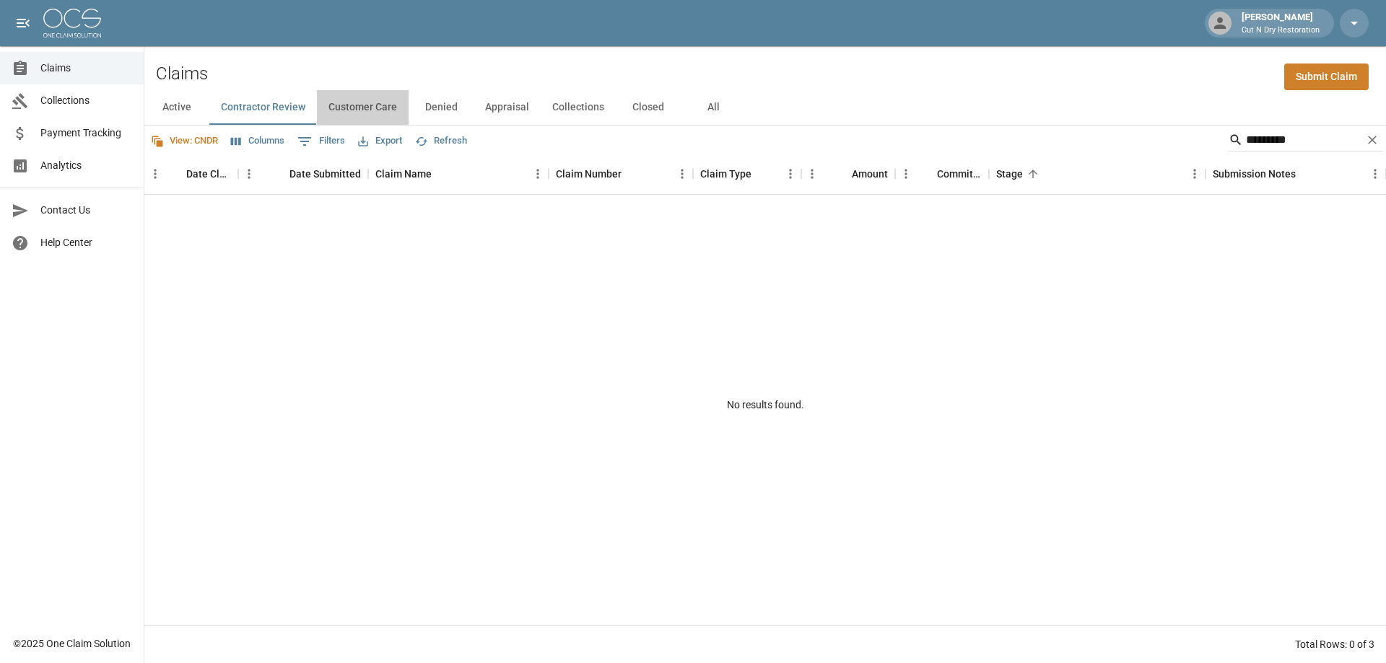
click at [349, 108] on button "Customer Care" at bounding box center [363, 107] width 92 height 35
click at [445, 105] on button "Denied" at bounding box center [440, 107] width 65 height 35
click at [519, 110] on button "Appraisal" at bounding box center [506, 107] width 67 height 35
click at [576, 113] on button "Collections" at bounding box center [578, 107] width 75 height 35
click at [646, 117] on button "Closed" at bounding box center [648, 107] width 65 height 35
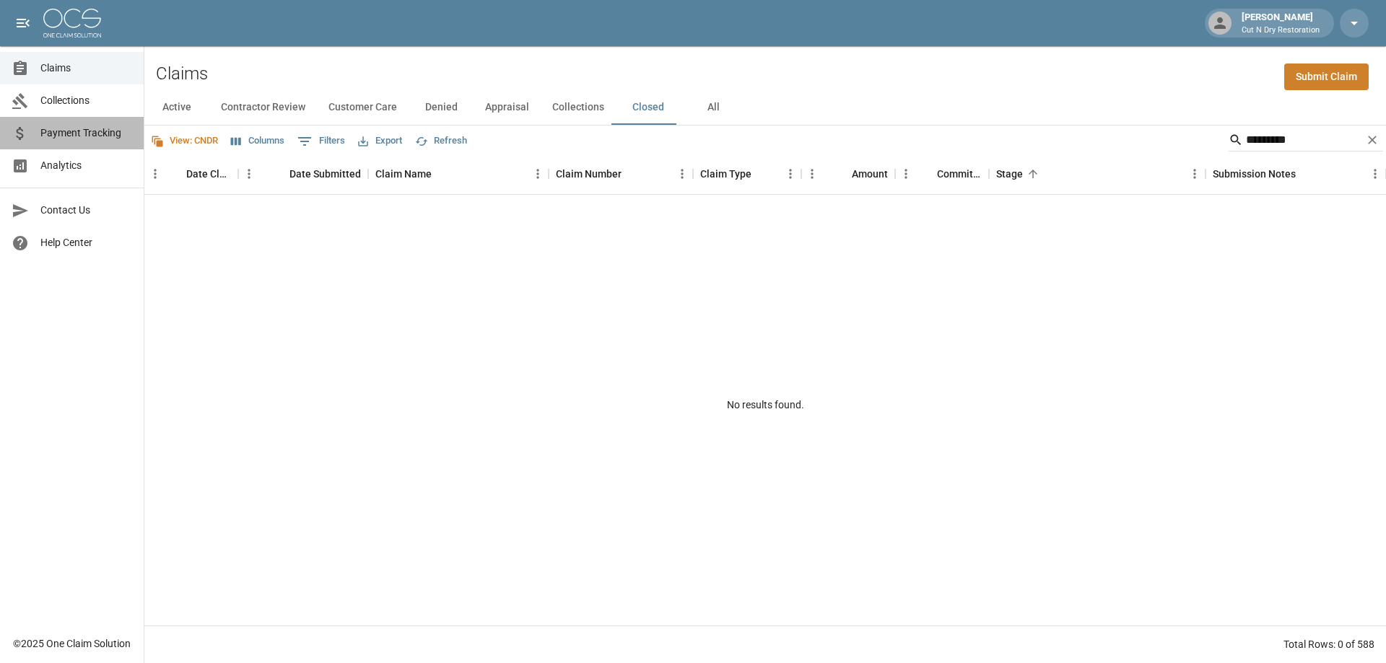
click at [80, 133] on span "Payment Tracking" at bounding box center [86, 133] width 92 height 15
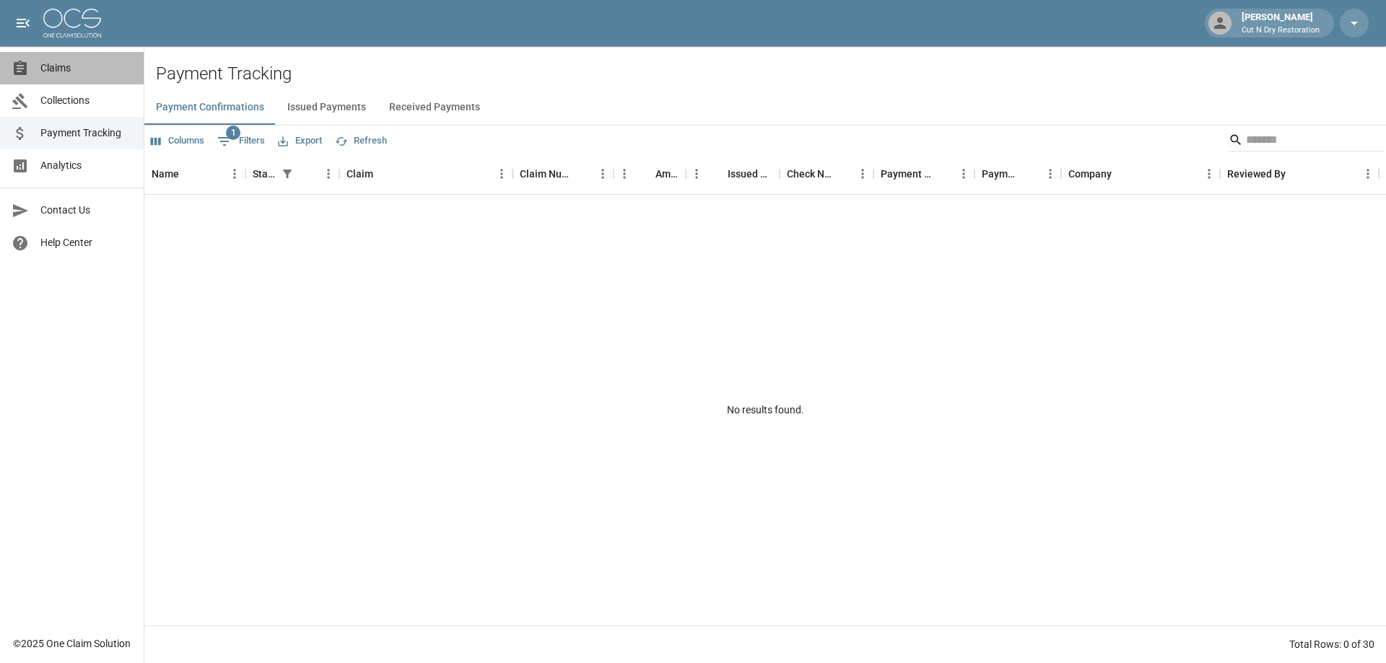
click at [79, 72] on span "Claims" at bounding box center [86, 68] width 92 height 15
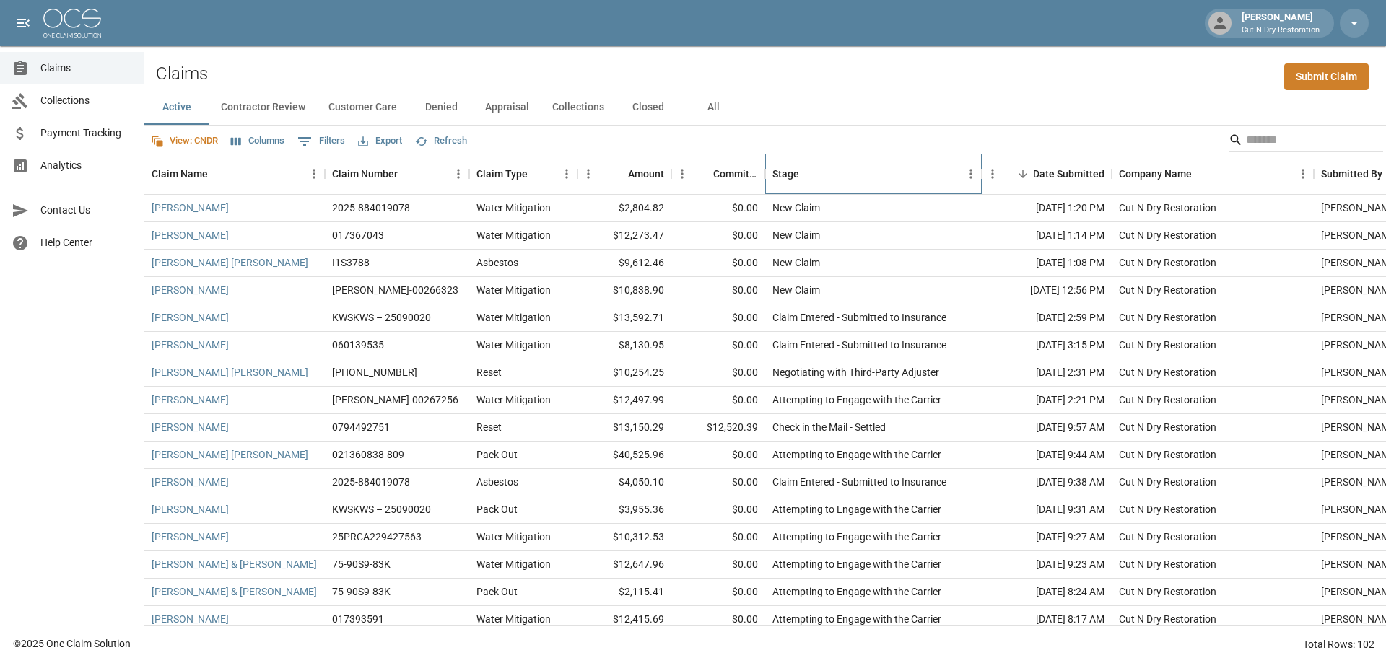
click at [859, 175] on div "Stage" at bounding box center [866, 174] width 188 height 40
